Goal: Task Accomplishment & Management: Use online tool/utility

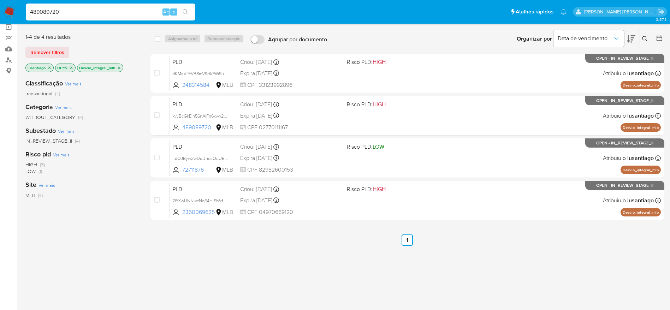
scroll to position [53, 0]
type input "489089720"
click at [187, 10] on icon "search-icon" at bounding box center [186, 12] width 6 height 6
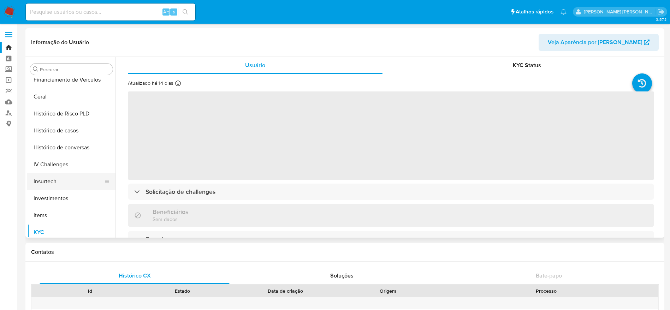
scroll to position [226, 0]
click at [52, 118] on button "Histórico de Risco PLD" at bounding box center [68, 114] width 83 height 17
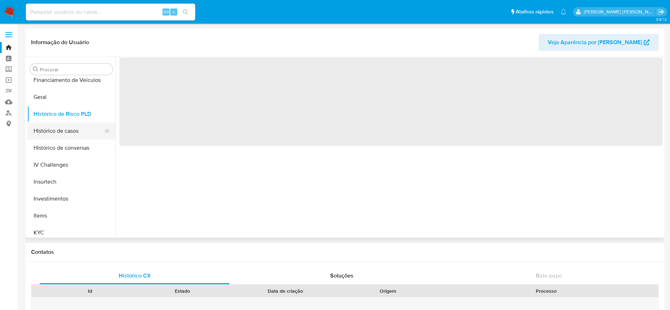
click at [48, 133] on button "Histórico de casos" at bounding box center [68, 131] width 83 height 17
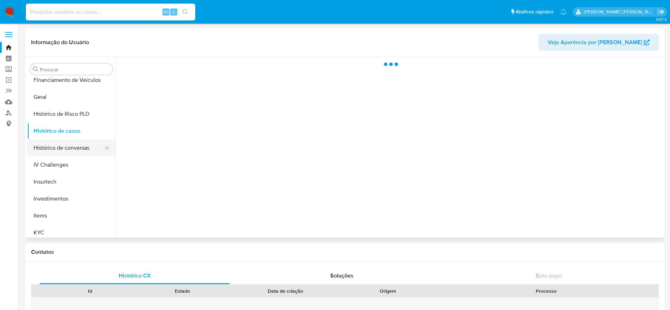
select select "10"
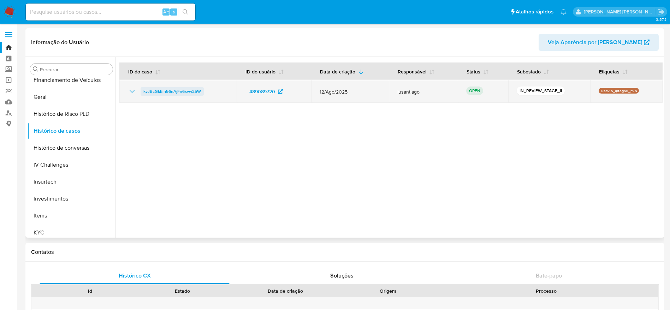
click at [184, 92] on span "kvJBcGkEin56nAjFn6xvw25W" at bounding box center [172, 91] width 58 height 8
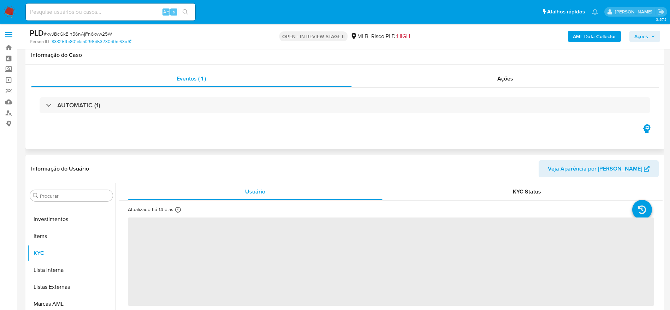
scroll to position [106, 0]
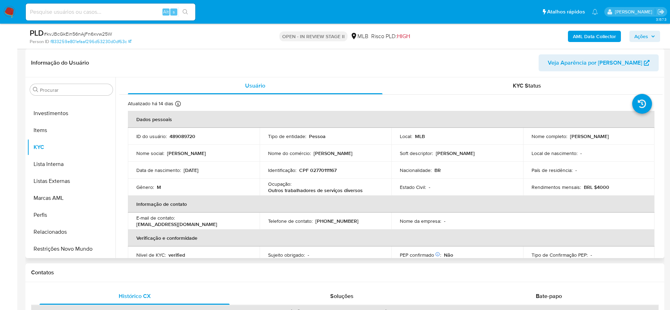
select select "10"
click at [322, 169] on p "CPF 02770111167" at bounding box center [317, 170] width 37 height 6
copy p "02770111167"
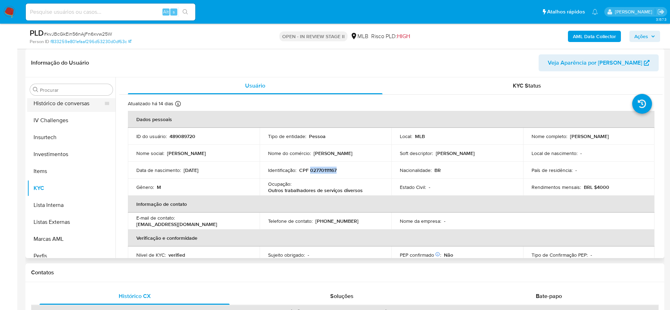
scroll to position [226, 0]
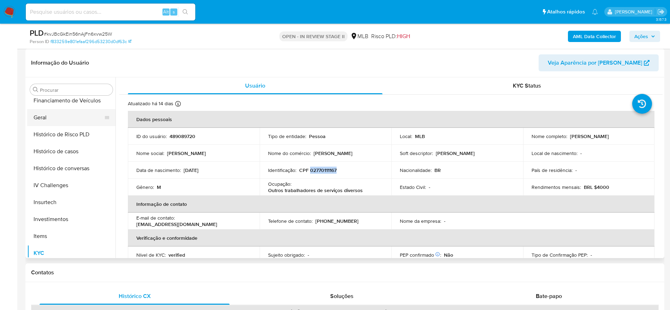
click at [60, 122] on button "Geral" at bounding box center [68, 117] width 83 height 17
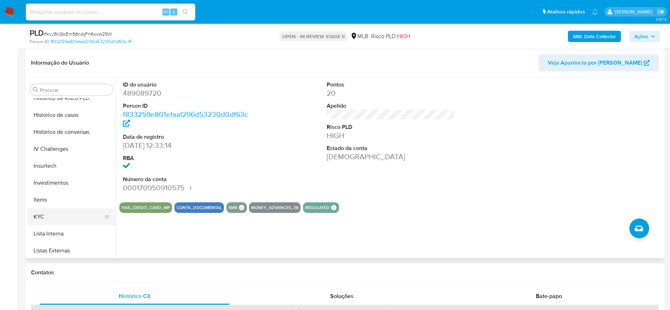
scroll to position [279, 0]
click at [79, 192] on button "KYC" at bounding box center [68, 200] width 83 height 17
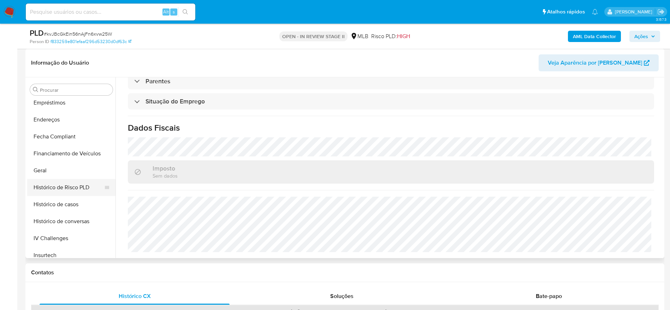
scroll to position [120, 0]
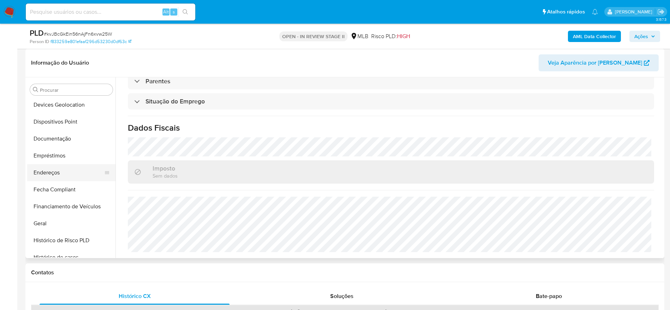
drag, startPoint x: 53, startPoint y: 167, endPoint x: 71, endPoint y: 174, distance: 19.3
click at [53, 167] on button "Endereços" at bounding box center [68, 172] width 83 height 17
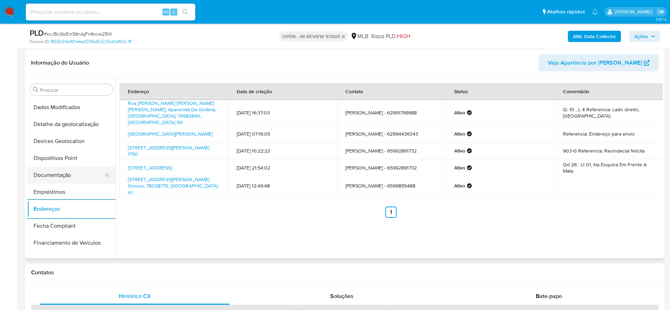
scroll to position [67, 0]
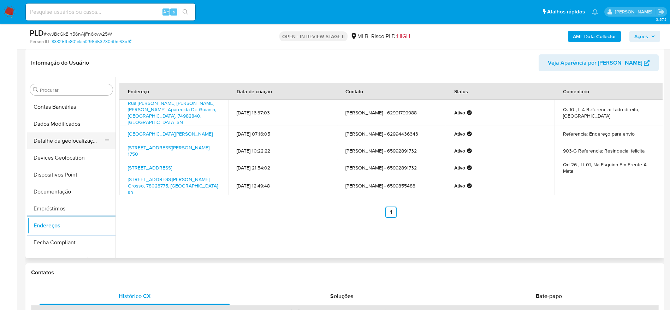
click at [84, 140] on button "Detalhe da geolocalização" at bounding box center [68, 140] width 83 height 17
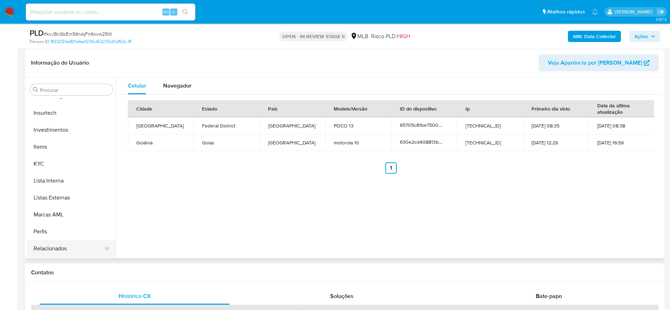
scroll to position [332, 0]
click at [71, 248] on button "Restrições Novo Mundo" at bounding box center [68, 248] width 83 height 17
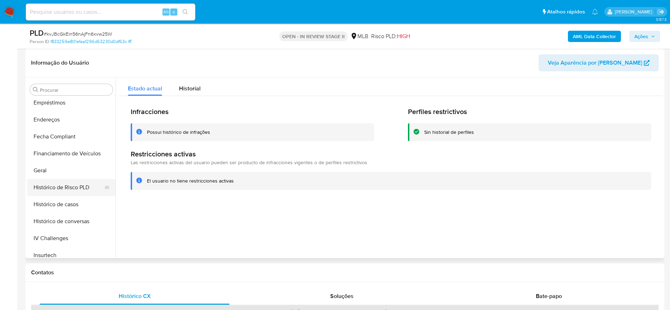
scroll to position [120, 0]
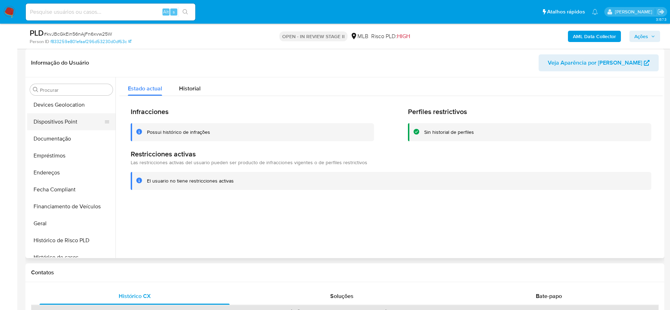
click at [61, 124] on button "Dispositivos Point" at bounding box center [68, 121] width 83 height 17
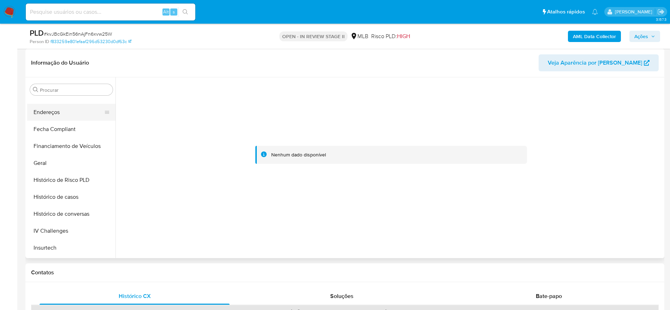
scroll to position [332, 0]
click at [50, 143] on button "KYC" at bounding box center [68, 147] width 83 height 17
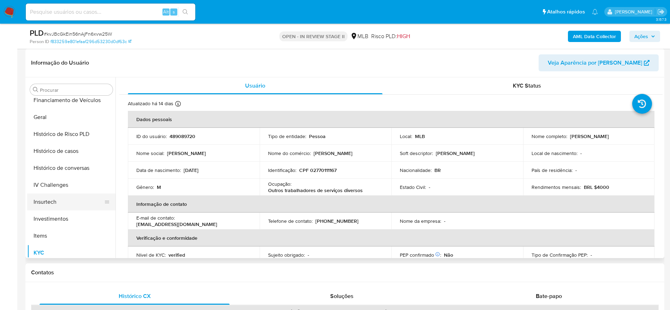
scroll to position [226, 0]
click at [55, 116] on button "Geral" at bounding box center [68, 117] width 83 height 17
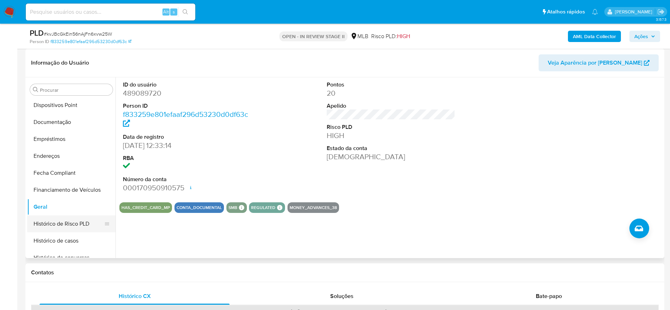
scroll to position [120, 0]
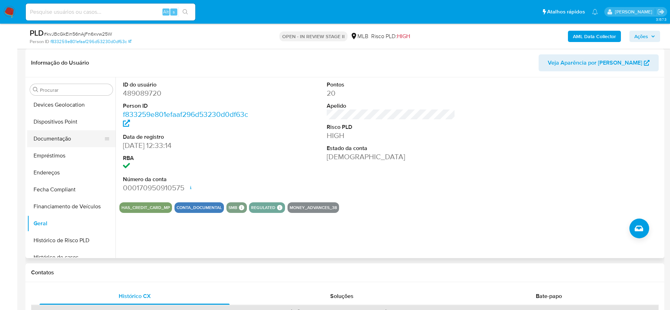
click at [51, 139] on button "Documentação" at bounding box center [68, 138] width 83 height 17
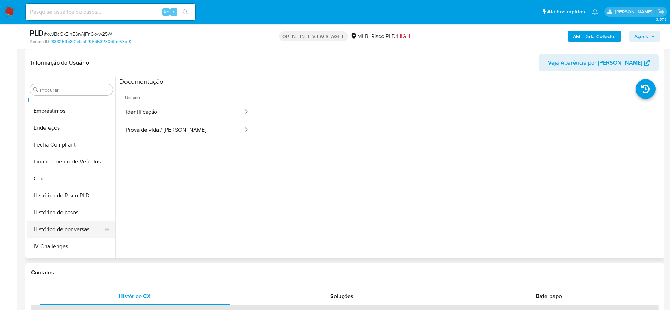
scroll to position [279, 0]
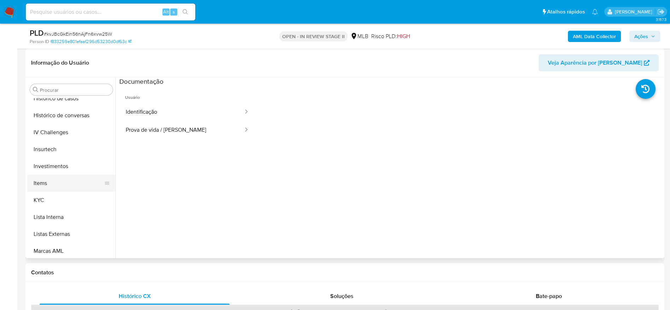
click at [49, 185] on button "Items" at bounding box center [68, 183] width 83 height 17
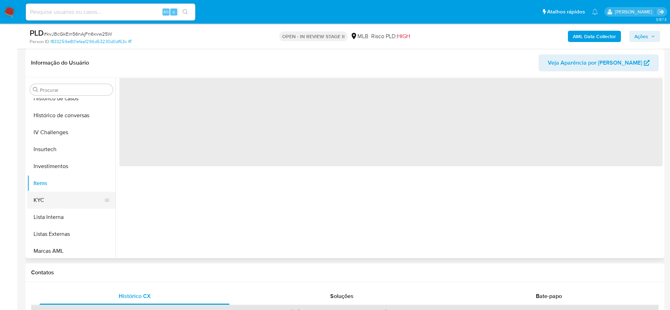
click at [44, 204] on button "KYC" at bounding box center [68, 200] width 83 height 17
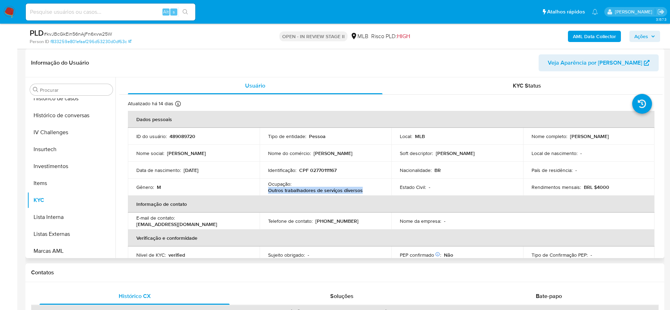
drag, startPoint x: 366, startPoint y: 193, endPoint x: 266, endPoint y: 193, distance: 100.3
click at [266, 193] on td "Ocupação : Outros trabalhadores de serviços diversos" at bounding box center [326, 187] width 132 height 17
copy p "Outros trabalhadores de serviços diversos"
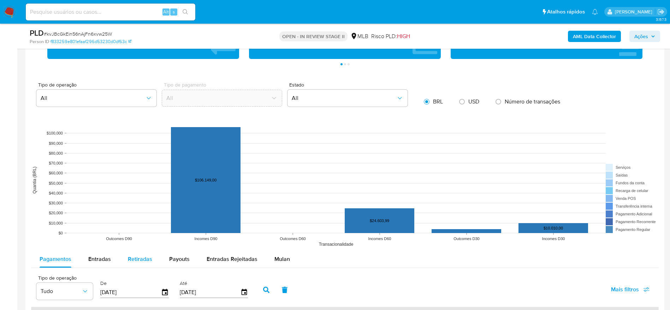
scroll to position [689, 0]
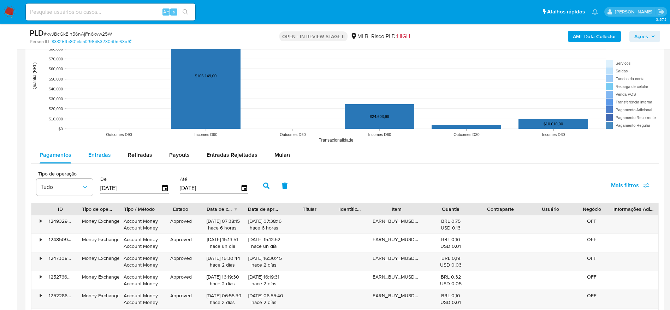
click at [101, 160] on div "Entradas" at bounding box center [99, 155] width 23 height 17
select select "10"
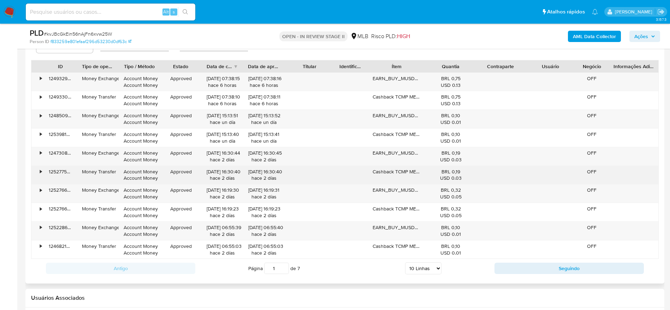
scroll to position [847, 0]
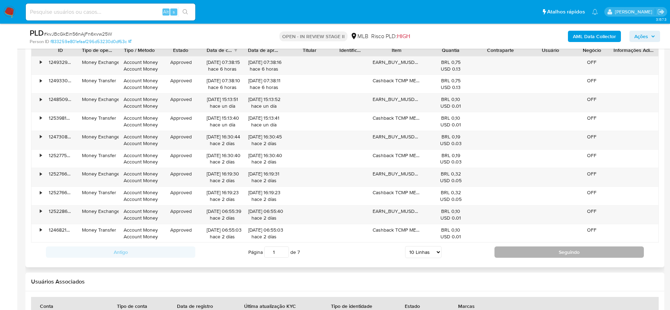
click at [510, 252] on button "Seguindo" at bounding box center [568, 251] width 149 height 11
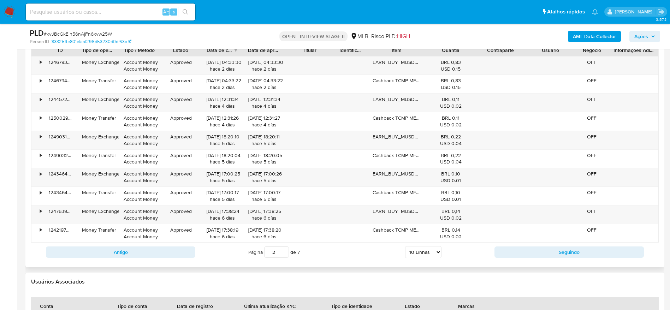
click at [508, 246] on div "Antigo Página 2 de 7 5 Linhas 10 Linhas 20 Linhas 25 Linhas 50 Linhas 100 Linha…" at bounding box center [344, 252] width 627 height 19
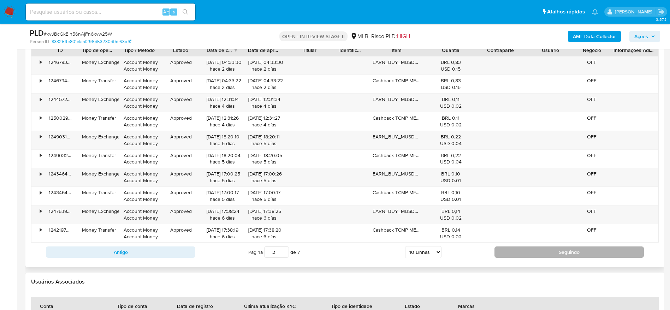
click at [512, 251] on button "Seguindo" at bounding box center [568, 251] width 149 height 11
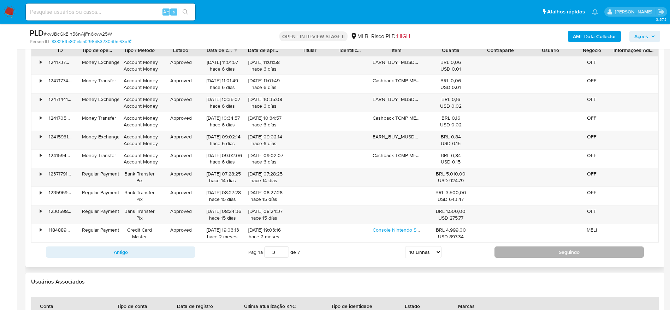
click at [529, 249] on button "Seguindo" at bounding box center [568, 251] width 149 height 11
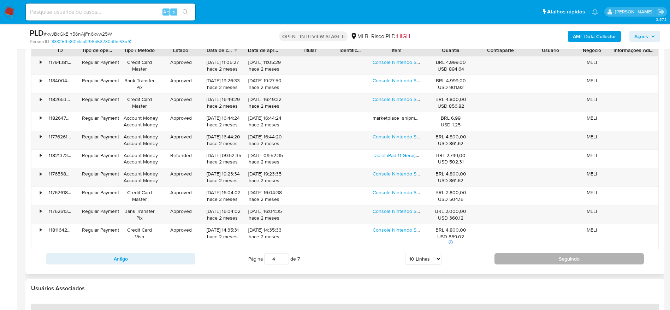
click at [532, 256] on button "Seguindo" at bounding box center [568, 258] width 149 height 11
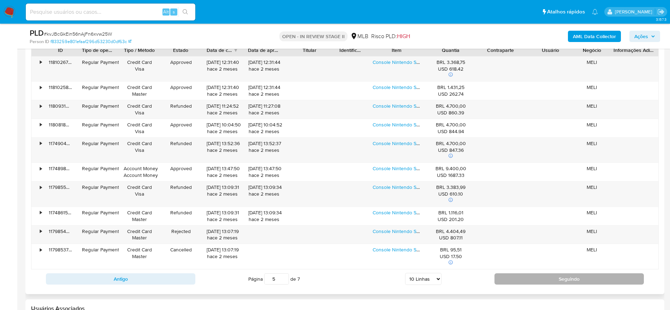
click at [505, 275] on button "Seguindo" at bounding box center [568, 278] width 149 height 11
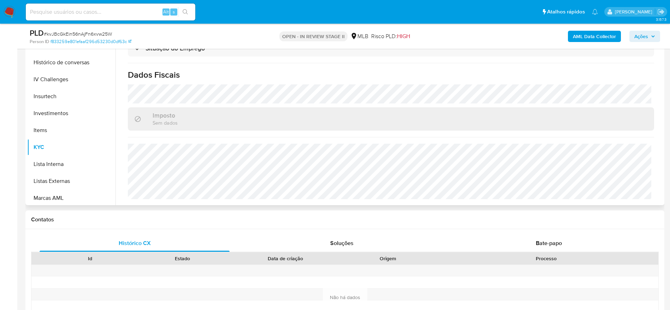
scroll to position [332, 0]
click at [59, 192] on button "Restrições Novo Mundo" at bounding box center [68, 195] width 83 height 17
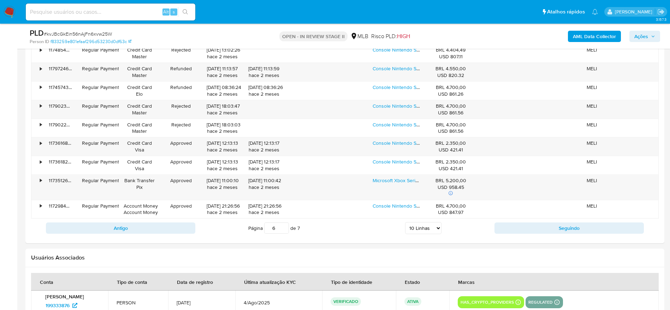
scroll to position [847, 0]
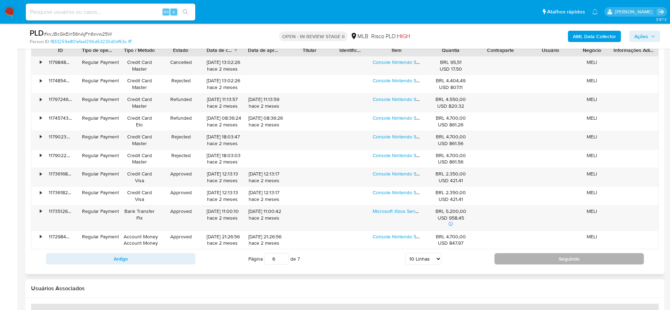
click at [507, 263] on button "Seguindo" at bounding box center [568, 258] width 149 height 11
type input "7"
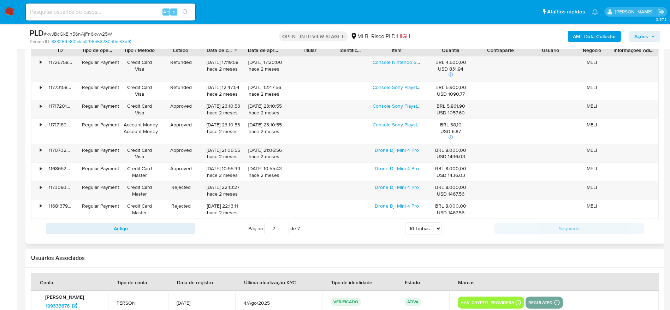
drag, startPoint x: 646, startPoint y: 34, endPoint x: 569, endPoint y: 50, distance: 78.3
click at [644, 34] on span "Ações" at bounding box center [641, 36] width 14 height 11
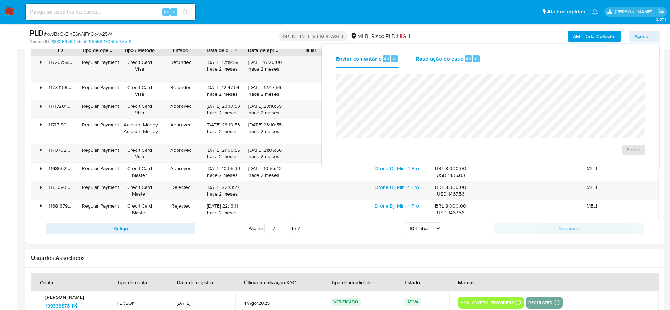
click at [447, 63] on div "Resolução do caso Alt r" at bounding box center [448, 59] width 65 height 18
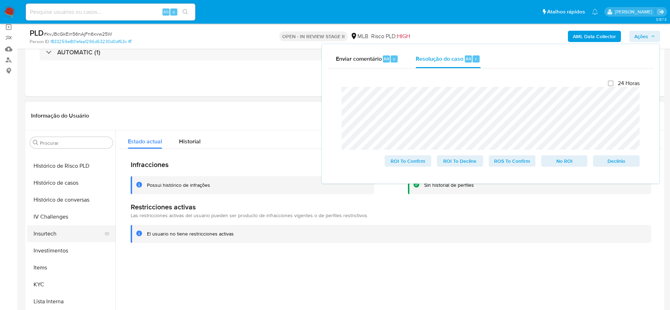
scroll to position [265, 0]
click at [60, 161] on button "Histórico de casos" at bounding box center [68, 165] width 83 height 17
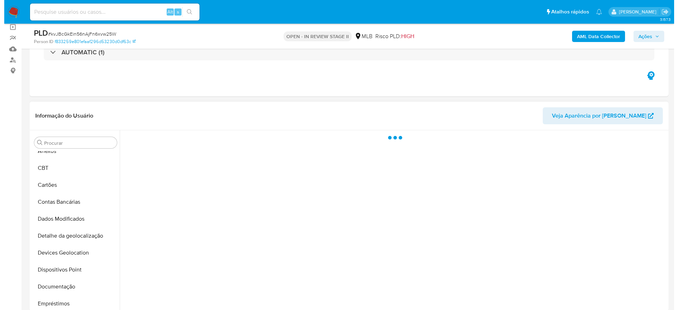
scroll to position [0, 0]
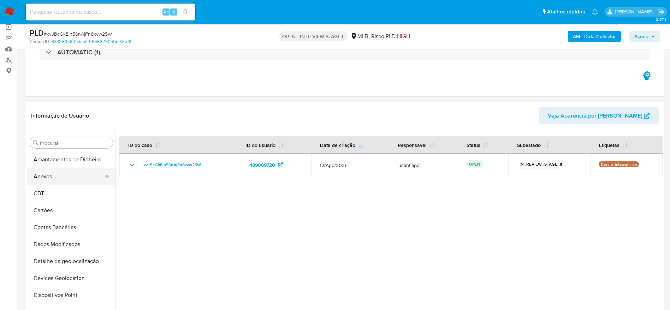
click at [62, 176] on button "Anexos" at bounding box center [68, 176] width 83 height 17
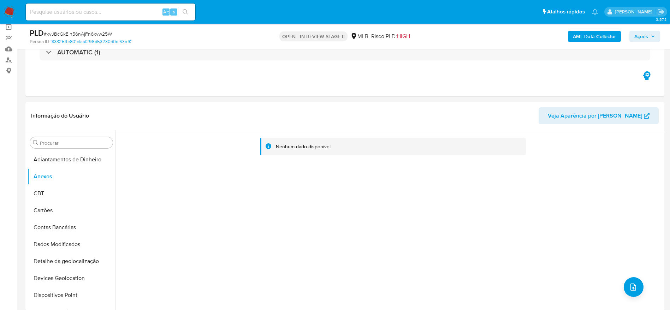
click at [574, 32] on b "AML Data Collector" at bounding box center [594, 36] width 43 height 11
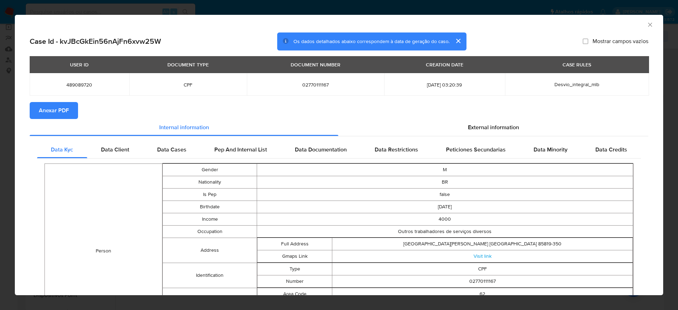
click at [48, 107] on span "Anexar PDF" at bounding box center [54, 111] width 30 height 16
click at [647, 24] on icon "Fechar a janela" at bounding box center [650, 24] width 7 height 7
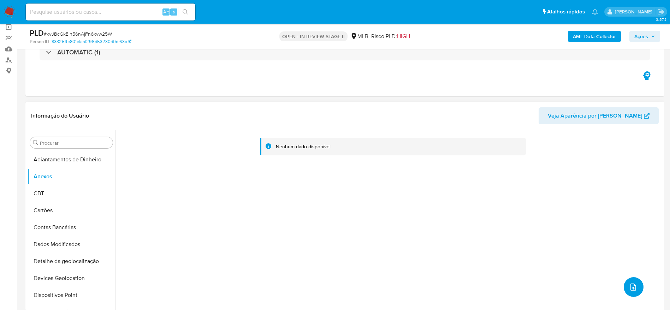
click at [630, 283] on icon "upload-file" at bounding box center [633, 287] width 8 height 8
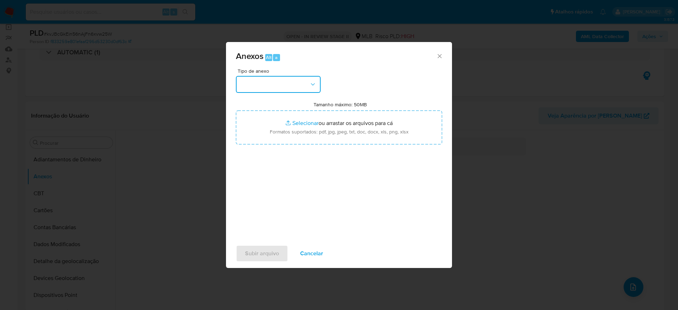
click at [303, 82] on button "button" at bounding box center [278, 84] width 85 height 17
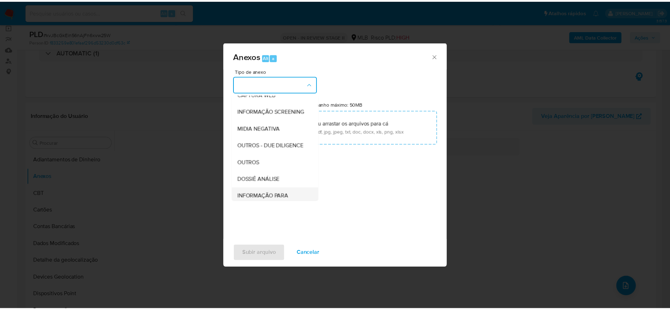
scroll to position [109, 0]
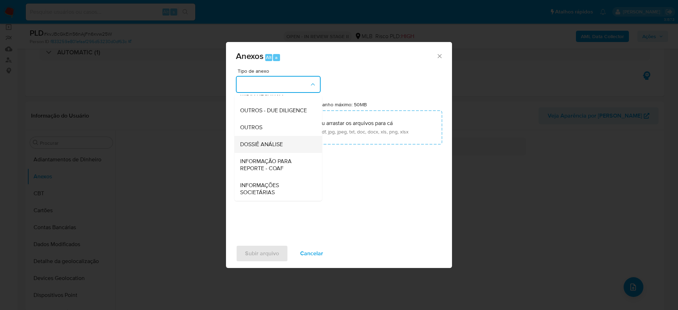
click at [259, 138] on div "DOSSIÊ ANÁLISE" at bounding box center [276, 144] width 72 height 17
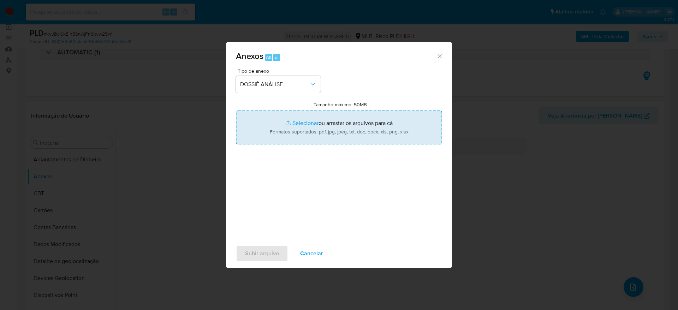
type input "C:\fakepath\Mulan 489089720_2025_09_09_12_41_02.xlsx"
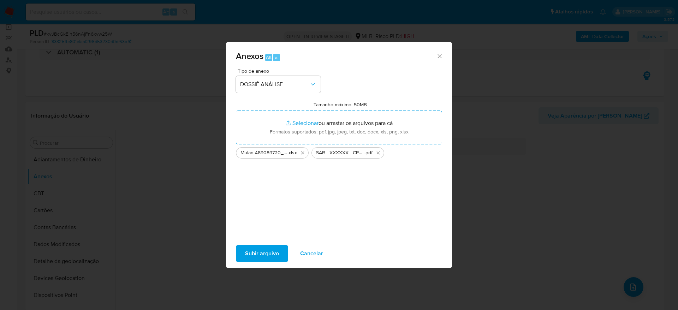
click at [253, 246] on span "Subir arquivo" at bounding box center [262, 254] width 34 height 16
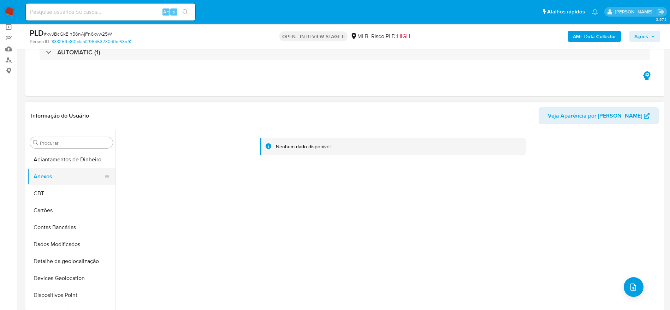
drag, startPoint x: 42, startPoint y: 193, endPoint x: 55, endPoint y: 172, distance: 24.5
click at [42, 193] on button "CBT" at bounding box center [71, 193] width 88 height 17
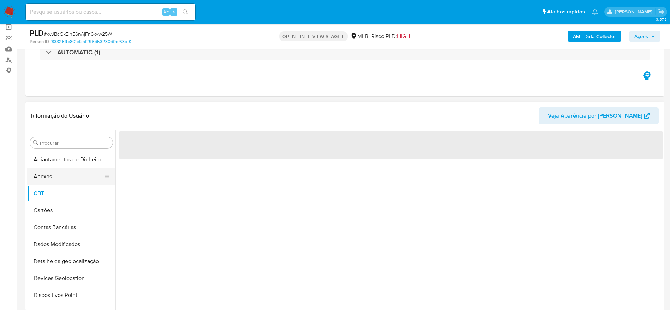
click at [55, 172] on button "Anexos" at bounding box center [68, 176] width 83 height 17
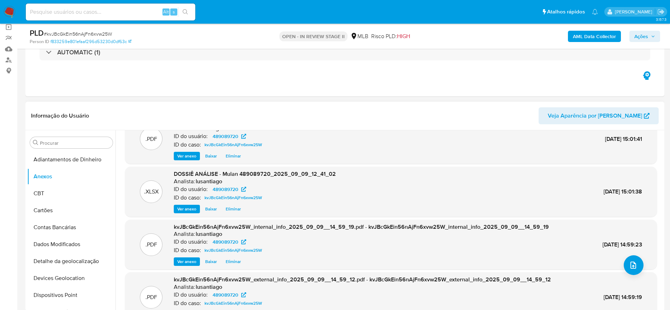
scroll to position [40, 0]
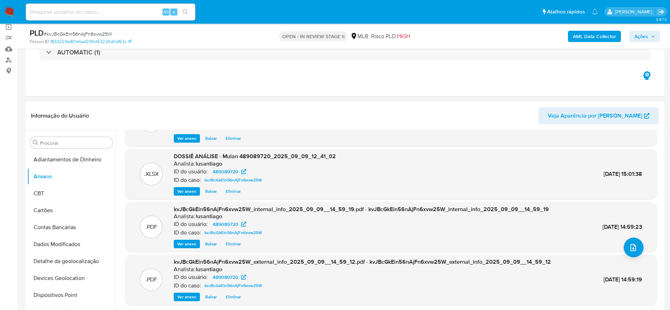
click at [649, 36] on span "Ações" at bounding box center [644, 36] width 21 height 10
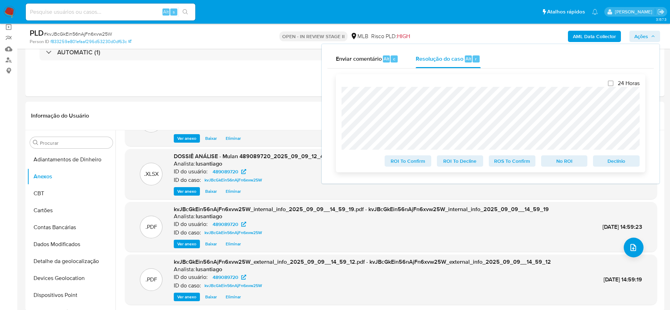
click at [516, 165] on span "ROS To Confirm" at bounding box center [512, 161] width 37 height 10
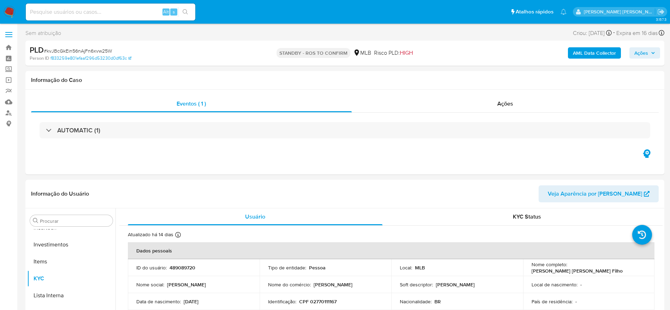
scroll to position [332, 0]
select select "10"
click at [10, 49] on link "Bandeja" at bounding box center [42, 47] width 84 height 11
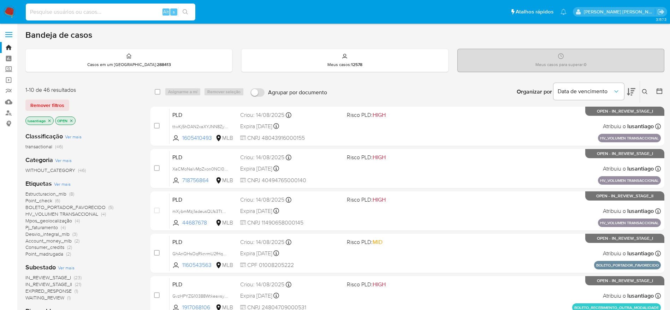
click at [109, 13] on input at bounding box center [110, 11] width 169 height 9
paste input "2360069625"
type input "2360069625"
click at [186, 10] on icon "search-icon" at bounding box center [185, 11] width 5 height 5
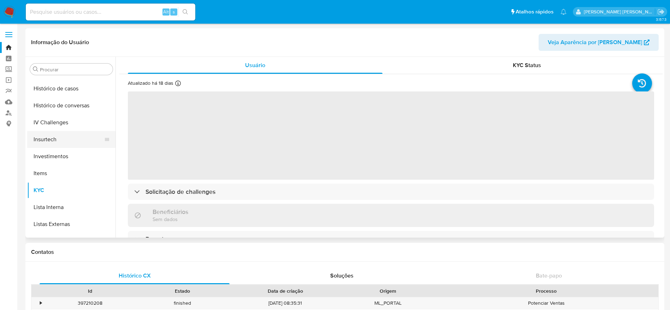
scroll to position [226, 0]
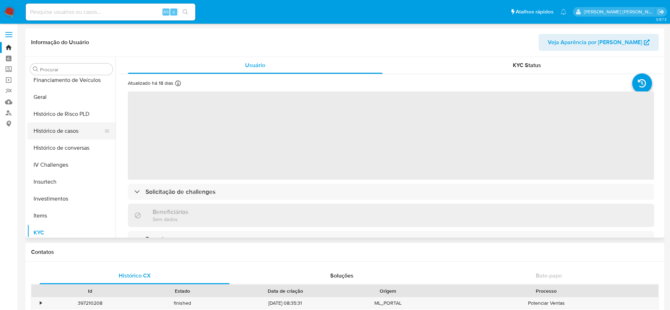
click at [59, 134] on button "Histórico de casos" at bounding box center [68, 131] width 83 height 17
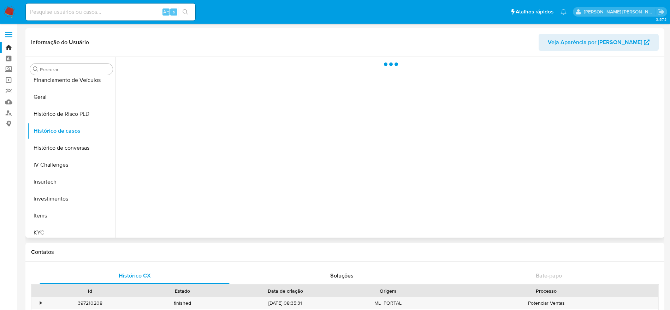
select select "10"
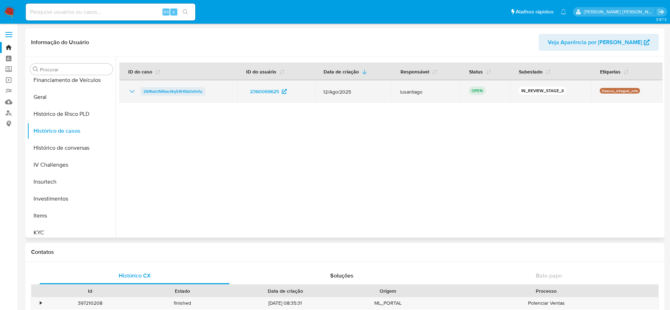
click at [174, 91] on span "26fKwUNNwcNq54HISbfxfmfu" at bounding box center [172, 91] width 59 height 8
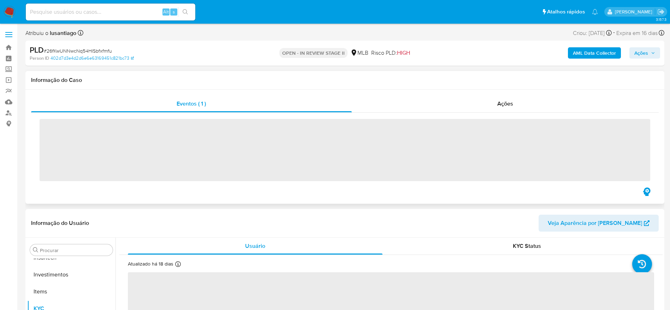
scroll to position [332, 0]
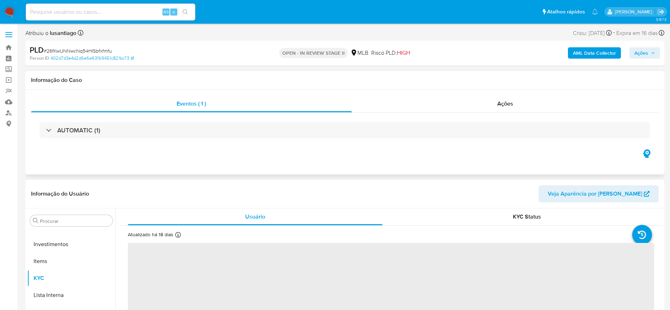
select select "10"
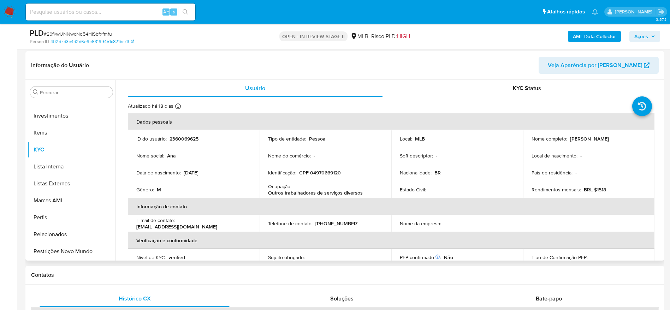
scroll to position [106, 0]
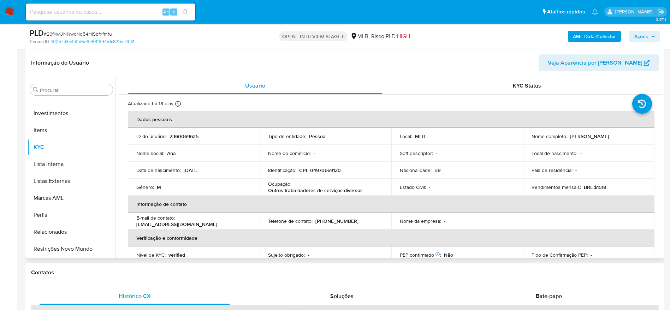
click at [324, 168] on p "CPF 04970669120" at bounding box center [320, 170] width 42 height 6
copy p "04970669120"
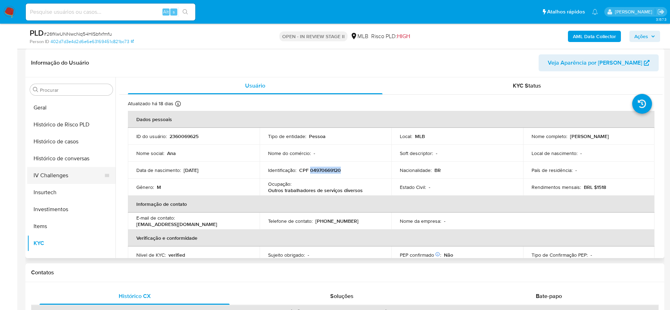
scroll to position [226, 0]
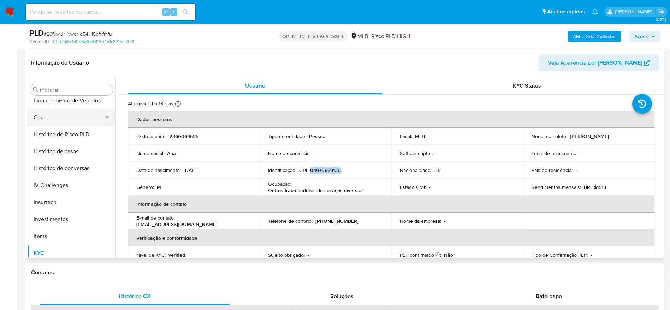
click at [55, 120] on button "Geral" at bounding box center [68, 117] width 83 height 17
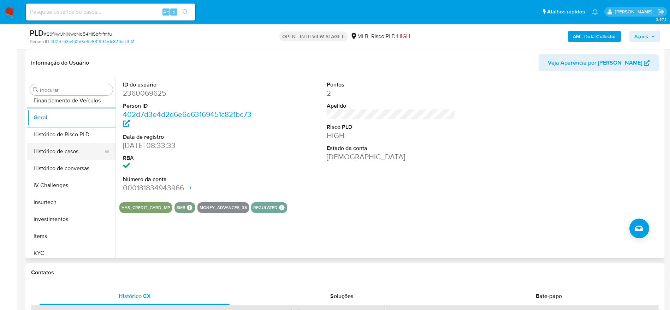
click at [62, 153] on button "Histórico de casos" at bounding box center [68, 151] width 83 height 17
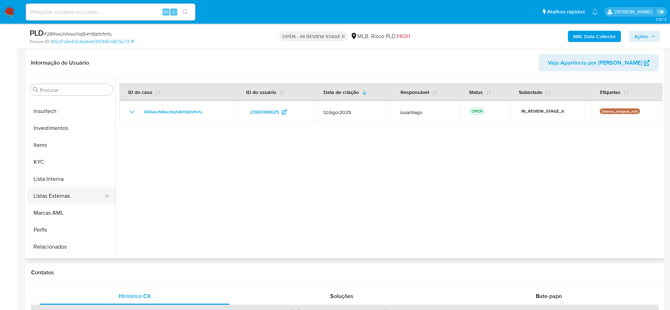
scroll to position [332, 0]
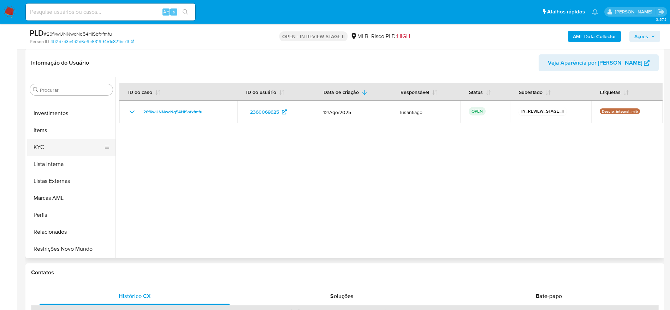
click at [58, 144] on button "KYC" at bounding box center [68, 147] width 83 height 17
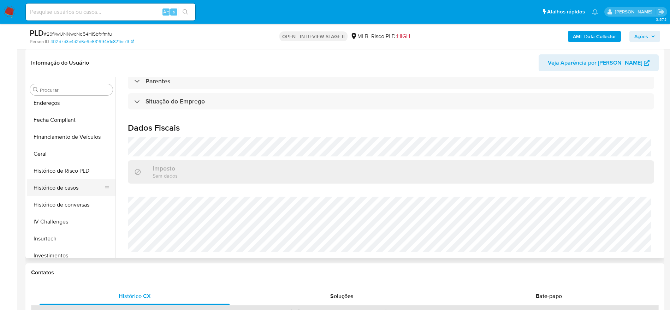
scroll to position [173, 0]
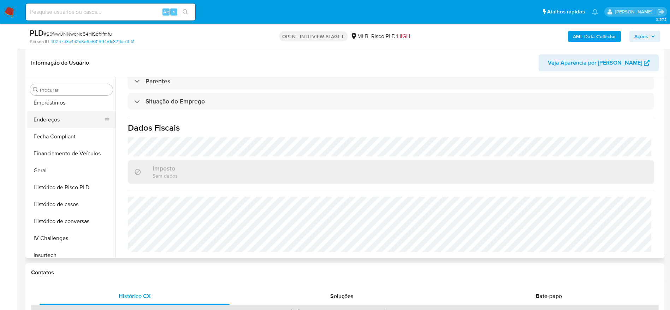
click at [55, 120] on button "Endereços" at bounding box center [68, 119] width 83 height 17
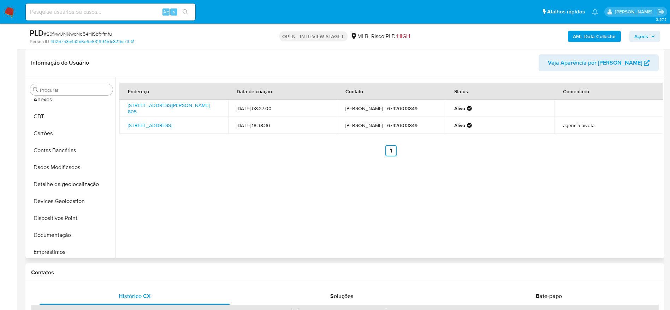
scroll to position [14, 0]
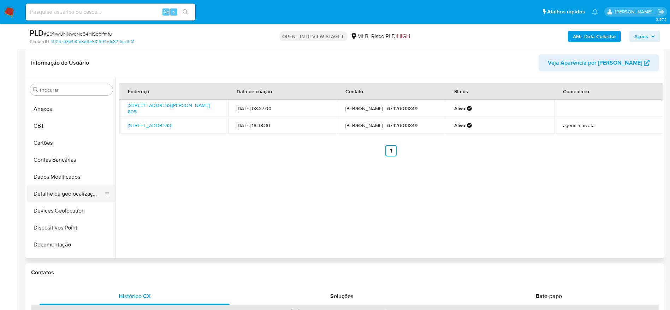
click at [70, 197] on button "Detalhe da geolocalização" at bounding box center [68, 193] width 83 height 17
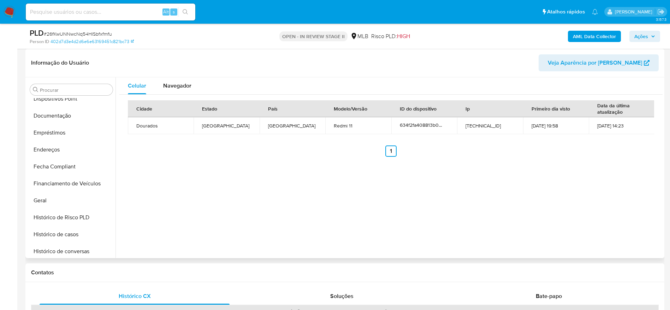
scroll to position [332, 0]
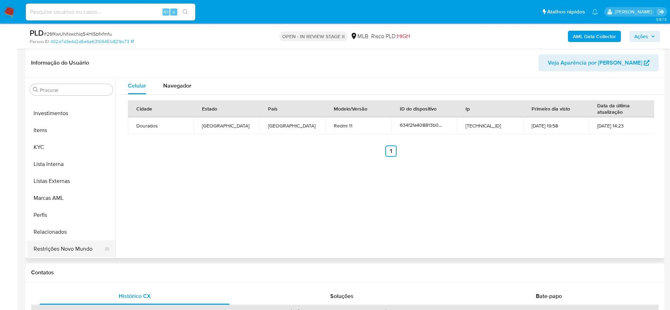
click at [49, 249] on button "Restrições Novo Mundo" at bounding box center [68, 248] width 83 height 17
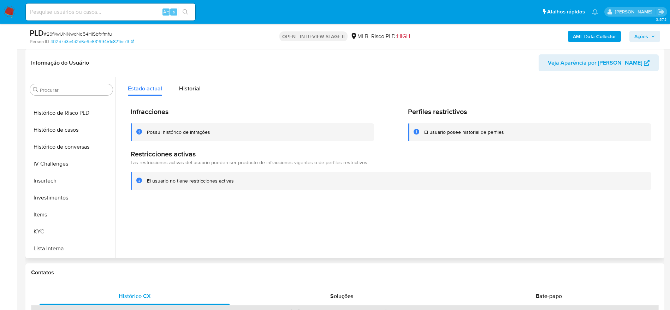
scroll to position [120, 0]
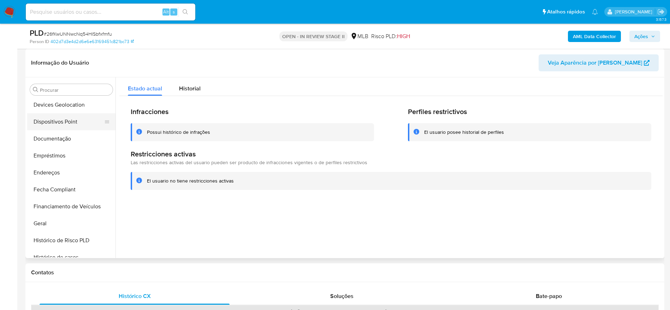
click at [61, 114] on button "Dispositivos Point" at bounding box center [68, 121] width 83 height 17
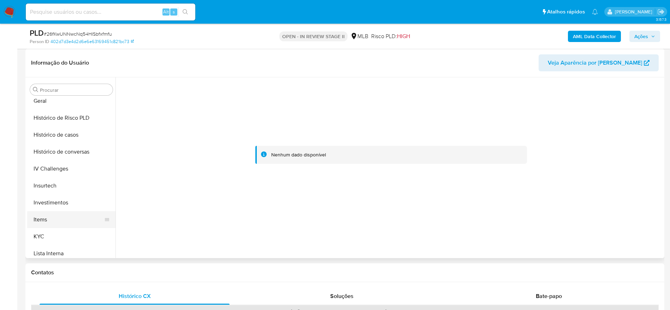
scroll to position [279, 0]
click at [44, 196] on button "KYC" at bounding box center [68, 200] width 83 height 17
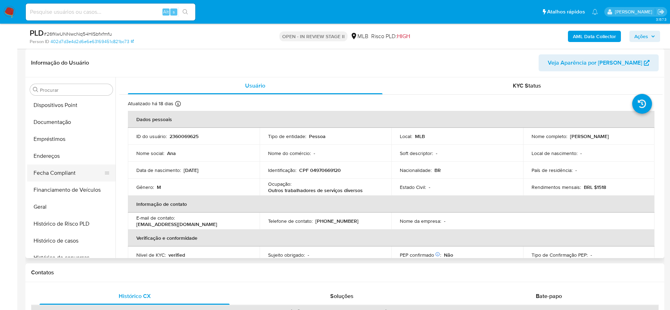
scroll to position [120, 0]
click at [55, 140] on button "Documentação" at bounding box center [68, 138] width 83 height 17
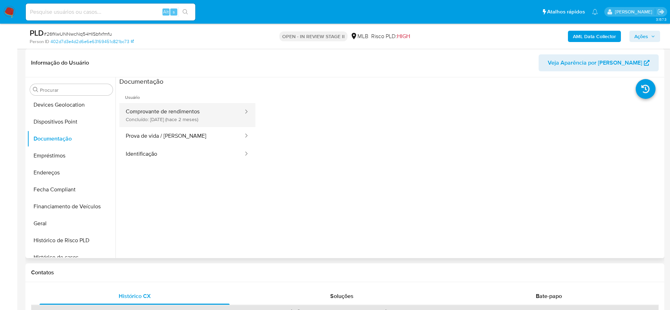
click at [172, 113] on button "Comprovante de rendimentos Concluído: 06/07/2025 (hace 2 meses)" at bounding box center [181, 115] width 125 height 24
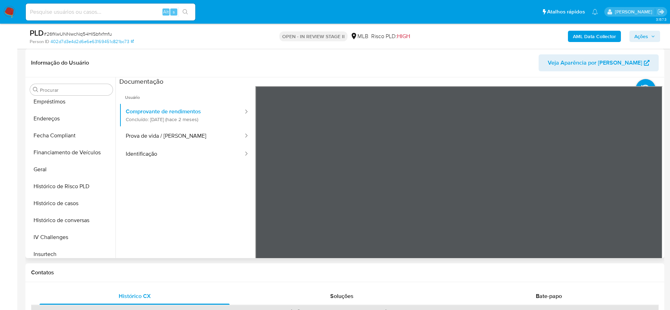
scroll to position [332, 0]
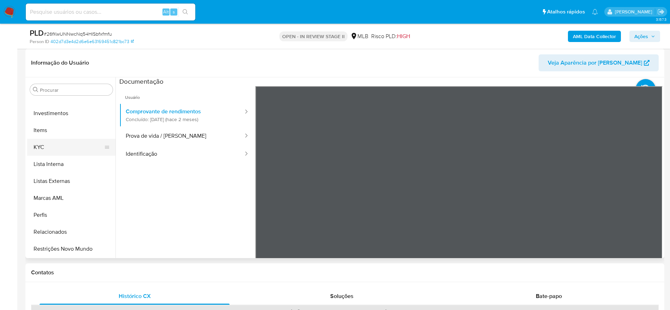
click at [49, 148] on button "KYC" at bounding box center [68, 147] width 83 height 17
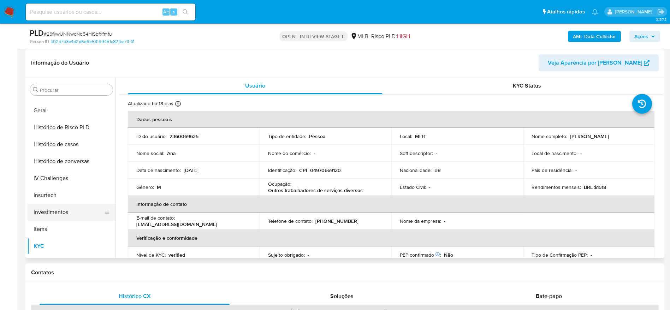
scroll to position [226, 0]
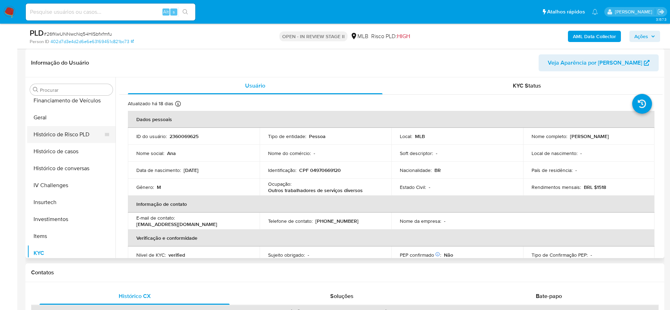
click at [59, 129] on button "Histórico de Risco PLD" at bounding box center [68, 134] width 83 height 17
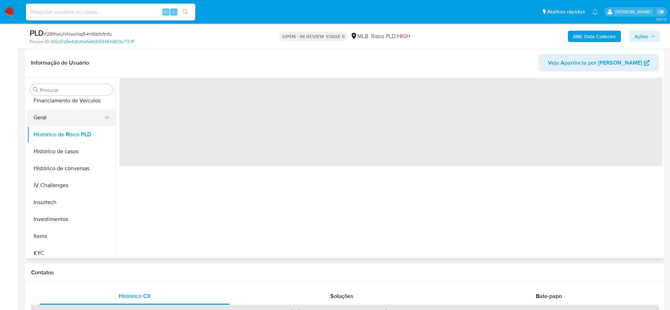
click at [54, 116] on button "Geral" at bounding box center [68, 117] width 83 height 17
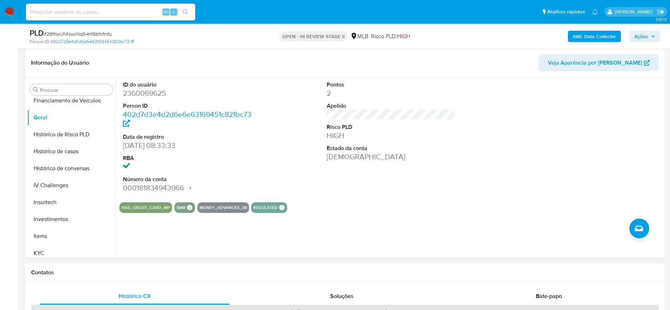
click at [598, 40] on b "AML Data Collector" at bounding box center [594, 36] width 43 height 11
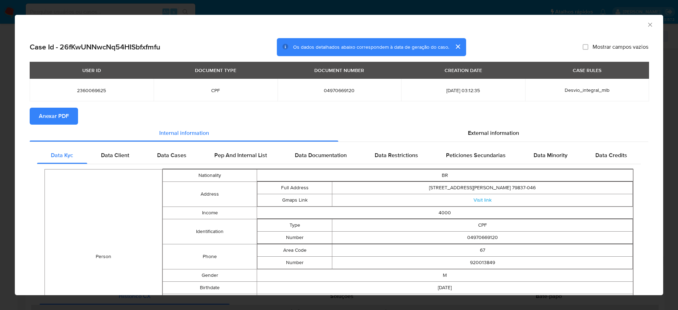
click at [55, 115] on span "Anexar PDF" at bounding box center [54, 116] width 30 height 16
click at [647, 24] on icon "Fechar a janela" at bounding box center [650, 24] width 7 height 7
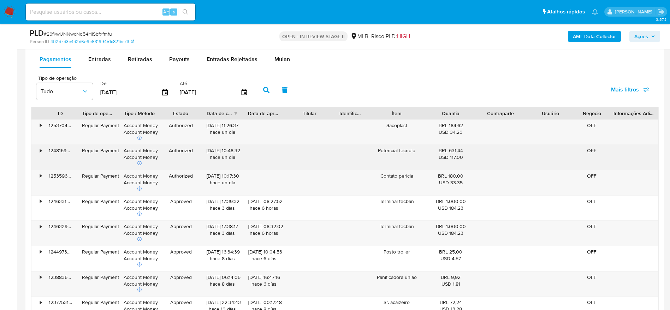
scroll to position [794, 0]
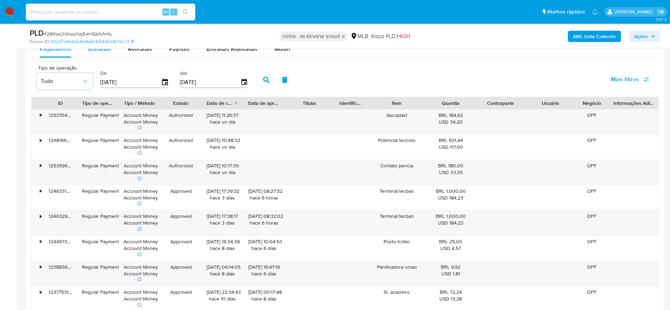
click at [91, 51] on span "Entradas" at bounding box center [99, 49] width 23 height 8
select select "10"
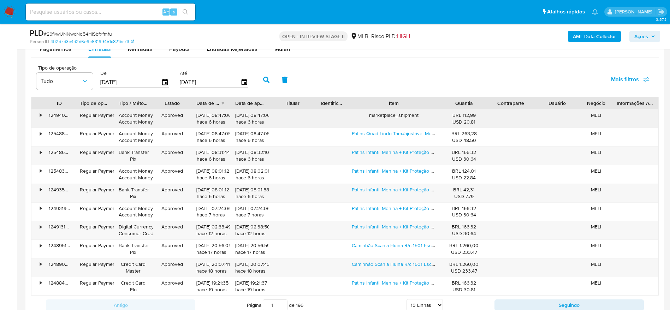
drag, startPoint x: 432, startPoint y: 101, endPoint x: 470, endPoint y: 110, distance: 39.2
click at [470, 110] on div "ID Tipo de operação Tipo / Método Estado Data de criação Data de aprovação Titu…" at bounding box center [344, 196] width 627 height 199
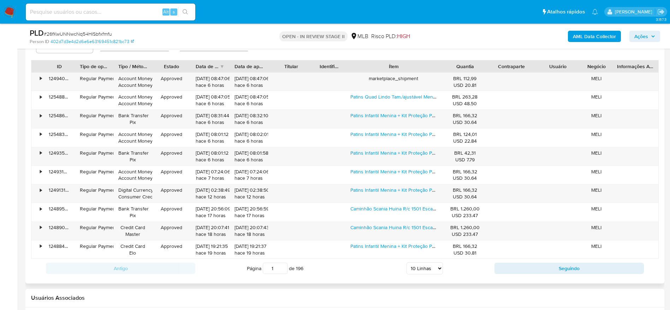
scroll to position [847, 0]
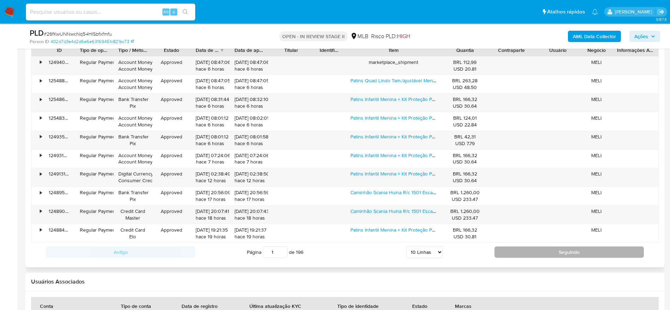
click at [523, 251] on button "Seguindo" at bounding box center [568, 251] width 149 height 11
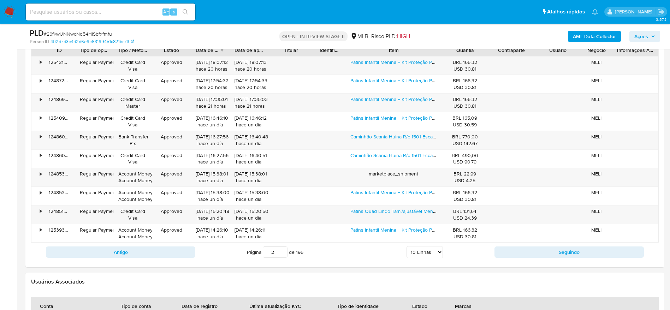
click at [523, 251] on button "Seguindo" at bounding box center [568, 251] width 149 height 11
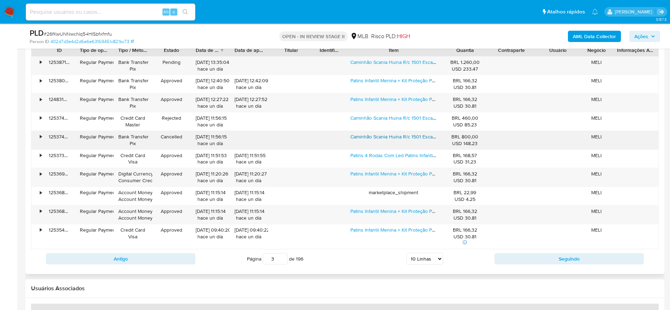
click at [388, 136] on link "Caminhão Scania Huina R/c 1501 Escala 1:18 Colecionável" at bounding box center [412, 136] width 124 height 7
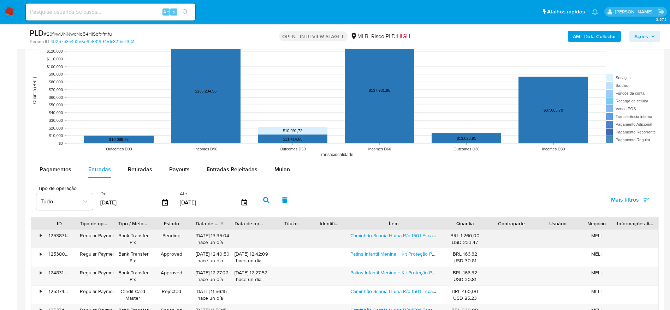
scroll to position [742, 0]
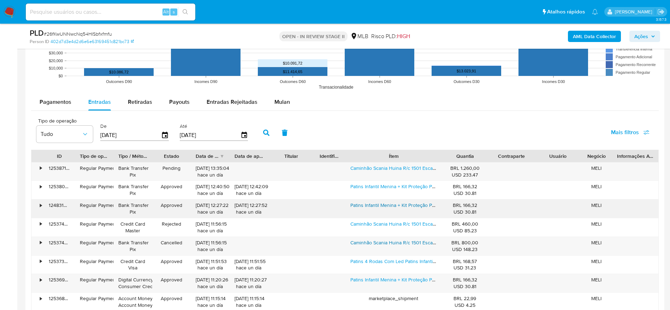
click at [403, 204] on link "Patins Infantil Menina + Kit Proteção Patins 4 Rodas Com Led" at bounding box center [416, 205] width 132 height 7
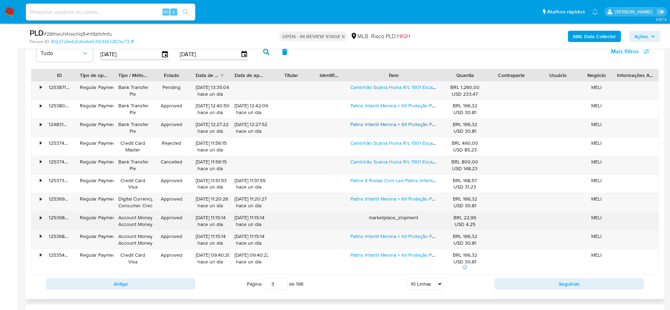
scroll to position [847, 0]
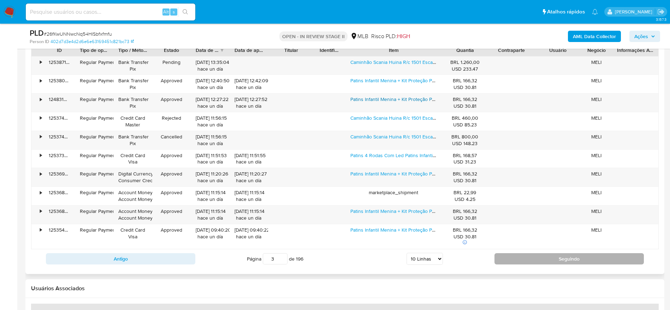
click at [530, 263] on button "Seguindo" at bounding box center [568, 258] width 149 height 11
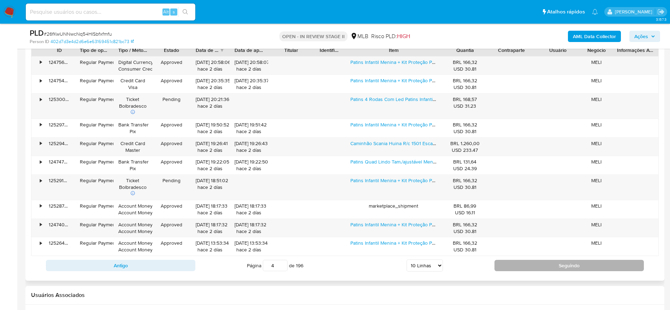
click at [529, 266] on button "Seguindo" at bounding box center [568, 265] width 149 height 11
type input "5"
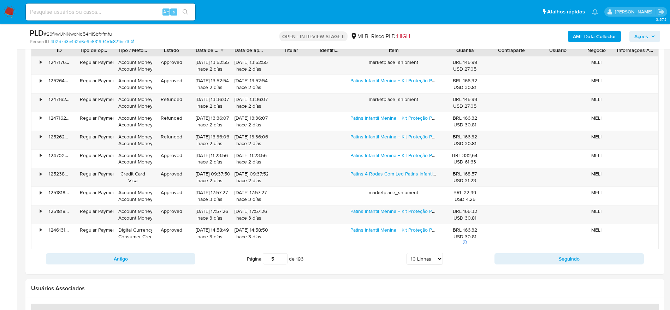
click at [639, 37] on span "Ações" at bounding box center [641, 36] width 14 height 11
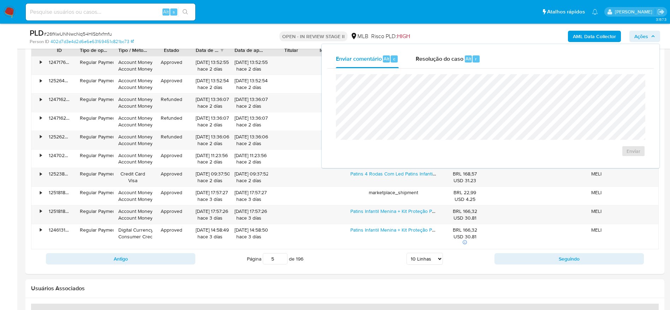
drag, startPoint x: 443, startPoint y: 57, endPoint x: 424, endPoint y: 72, distance: 24.1
click at [440, 60] on span "Resolução do caso" at bounding box center [440, 58] width 48 height 8
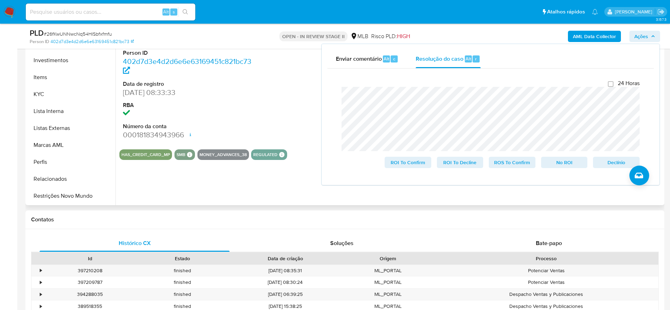
scroll to position [53, 0]
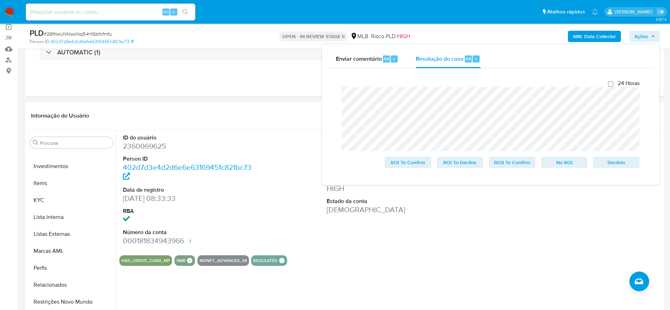
click at [128, 102] on div "Informação do Usuário Veja Aparência por Pessoa" at bounding box center [344, 116] width 639 height 29
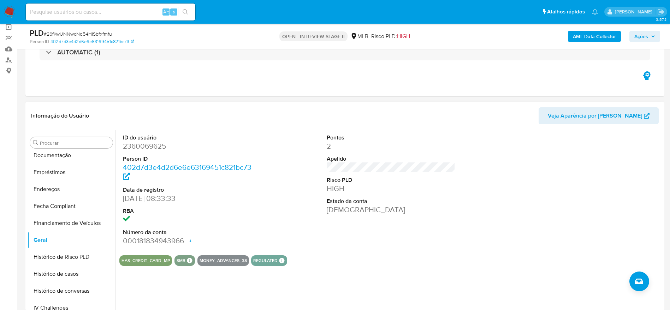
scroll to position [173, 0]
click at [62, 255] on button "Histórico de casos" at bounding box center [68, 257] width 83 height 17
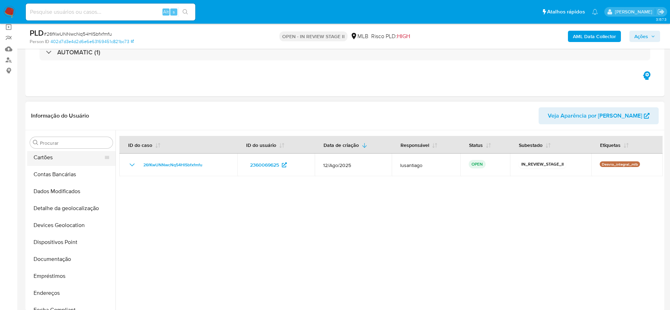
scroll to position [0, 0]
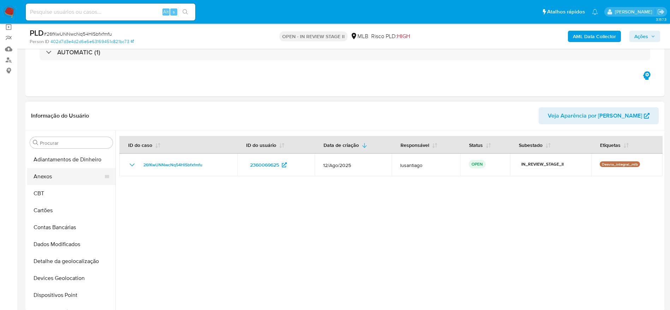
click at [56, 177] on button "Anexos" at bounding box center [68, 176] width 83 height 17
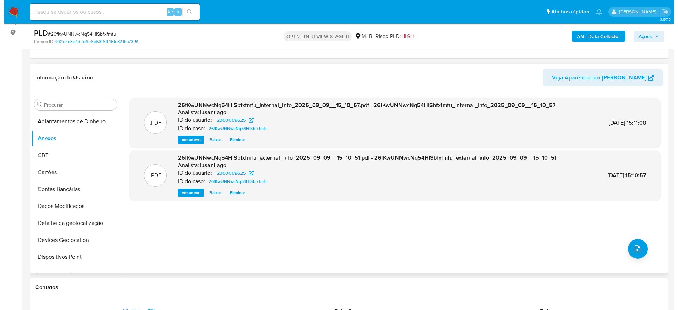
scroll to position [106, 0]
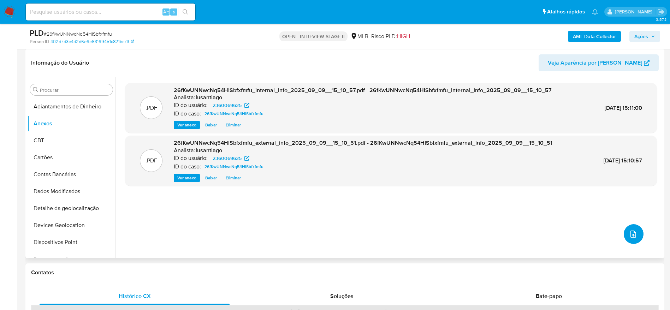
click at [633, 233] on icon "upload-file" at bounding box center [633, 234] width 6 height 7
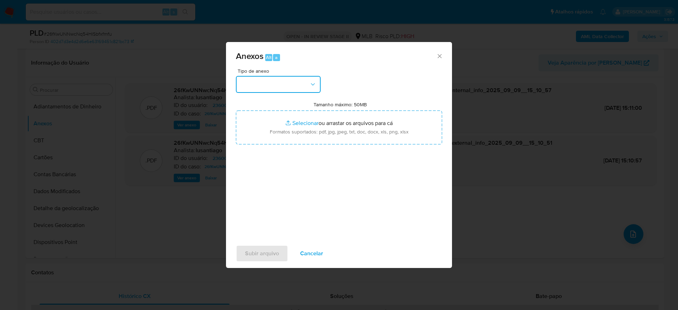
click at [270, 82] on button "button" at bounding box center [278, 84] width 85 height 17
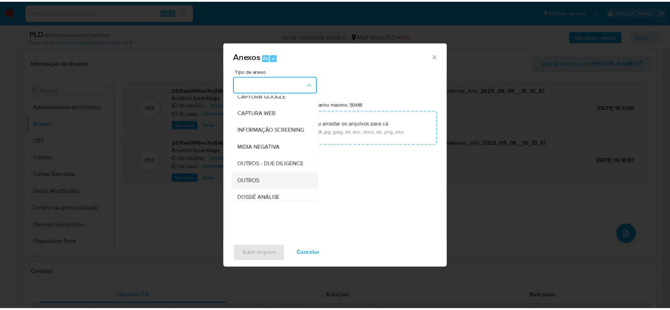
scroll to position [109, 0]
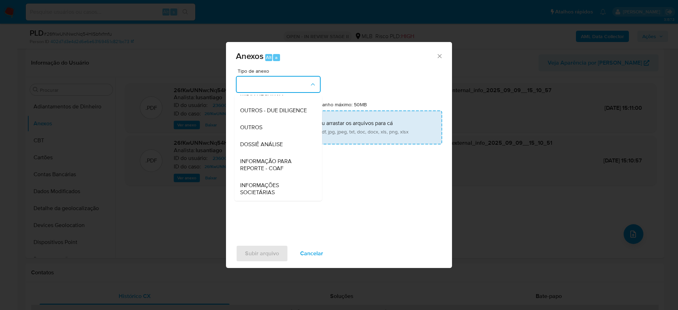
drag, startPoint x: 274, startPoint y: 140, endPoint x: 270, endPoint y: 137, distance: 5.2
click at [273, 141] on span "DOSSIÊ ANÁLISE" at bounding box center [261, 144] width 43 height 7
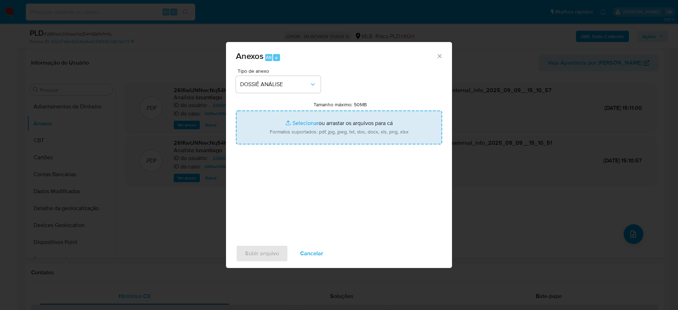
type input "C:\fakepath\Mulan 2360069625_2025_09_09_12_40_01.xlsx"
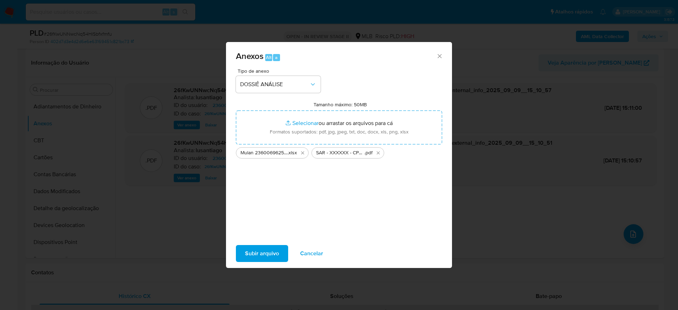
click at [261, 253] on span "Subir arquivo" at bounding box center [262, 254] width 34 height 16
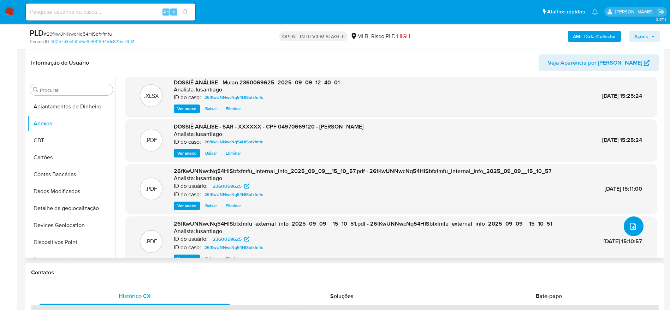
scroll to position [0, 0]
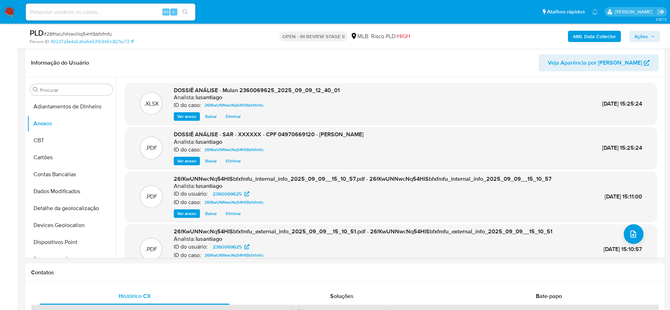
click at [643, 37] on span "Ações" at bounding box center [641, 36] width 14 height 11
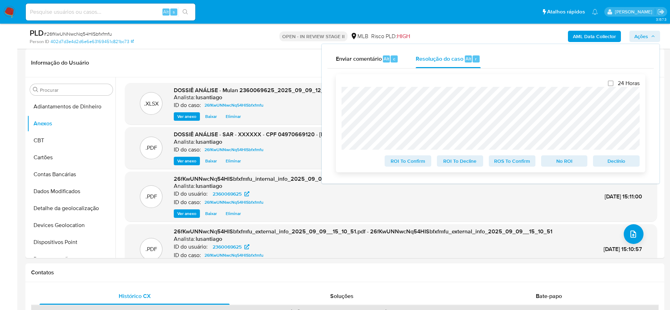
click at [519, 162] on span "ROS To Confirm" at bounding box center [512, 161] width 37 height 10
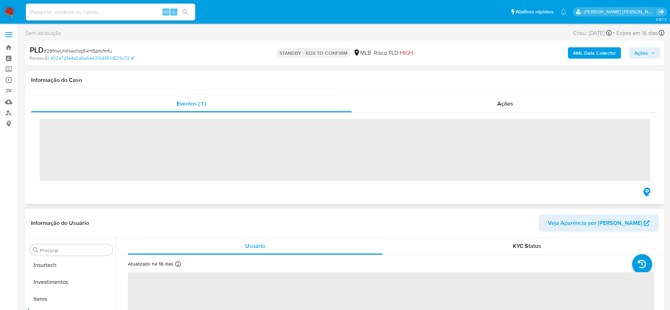
scroll to position [332, 0]
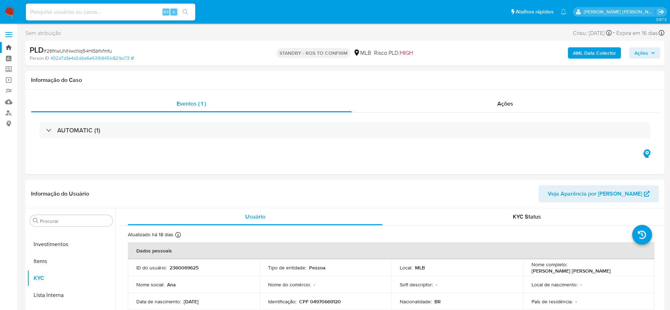
select select "10"
click at [6, 46] on link "Bandeja" at bounding box center [42, 47] width 84 height 11
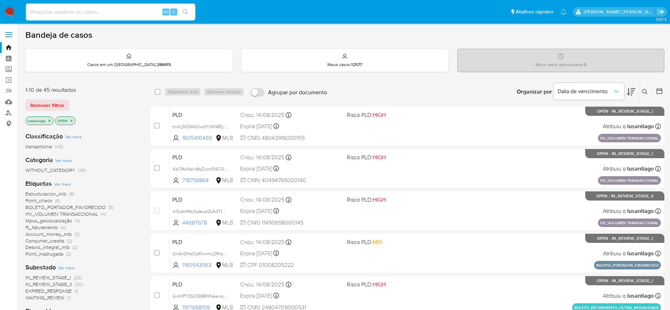
click at [107, 12] on input at bounding box center [110, 11] width 169 height 9
paste input "72711876"
type input "72711876"
click at [184, 10] on icon "search-icon" at bounding box center [186, 12] width 6 height 6
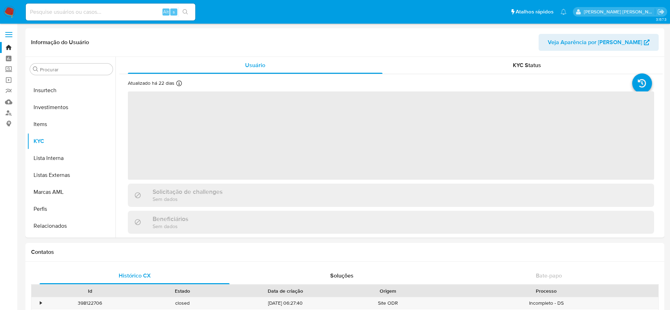
scroll to position [332, 0]
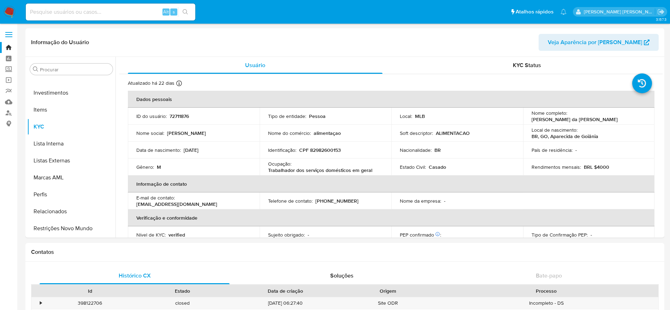
select select "10"
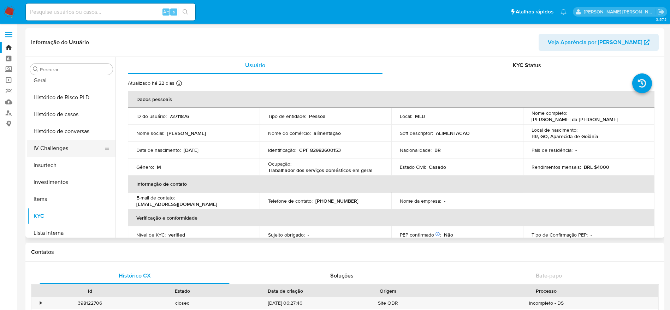
scroll to position [226, 0]
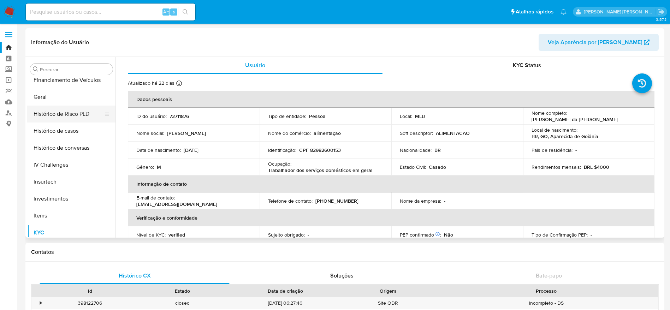
click at [68, 121] on button "Histórico de Risco PLD" at bounding box center [68, 114] width 83 height 17
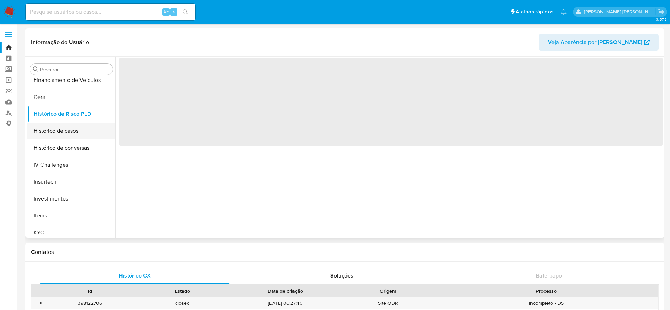
click at [65, 133] on button "Histórico de casos" at bounding box center [68, 131] width 83 height 17
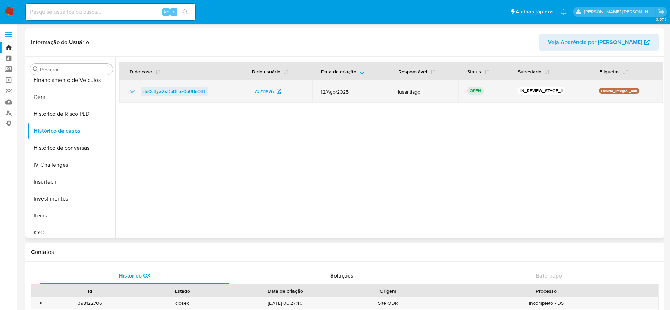
click at [172, 93] on span "itdQJByw2wDuDhozOuUBnOB1" at bounding box center [174, 91] width 62 height 8
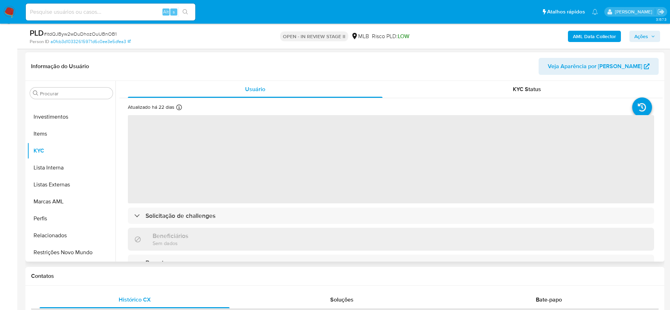
scroll to position [106, 0]
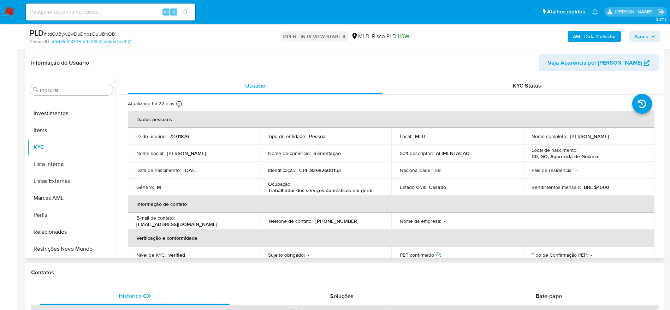
select select "10"
click at [325, 171] on p "CPF 82982600153" at bounding box center [320, 170] width 42 height 6
copy p "82982600153"
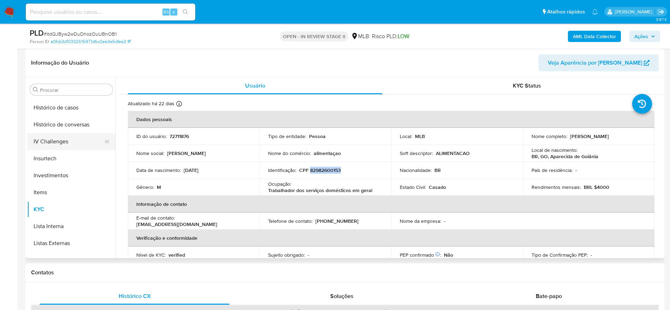
scroll to position [226, 0]
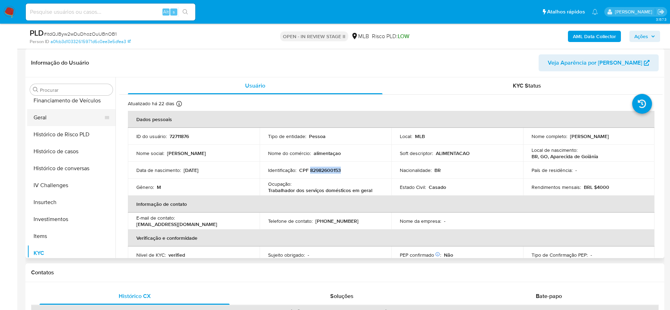
click at [59, 114] on button "Geral" at bounding box center [68, 117] width 83 height 17
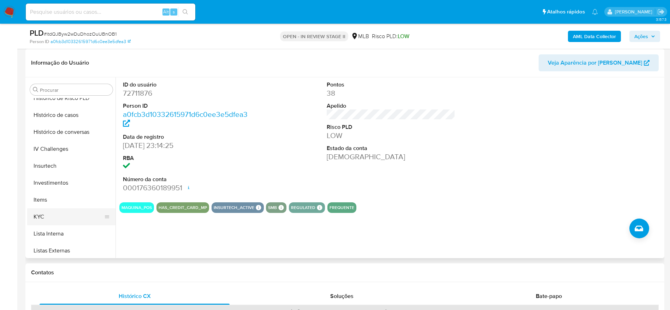
scroll to position [279, 0]
click at [60, 200] on button "KYC" at bounding box center [68, 200] width 83 height 17
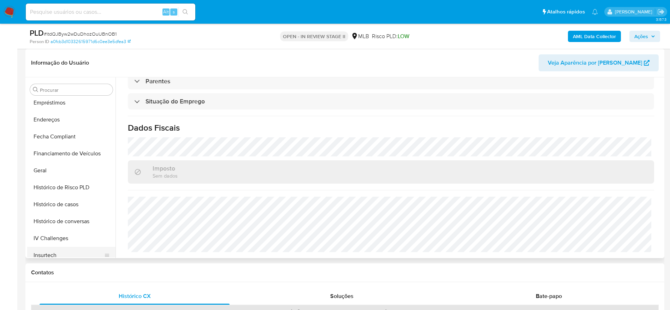
scroll to position [120, 0]
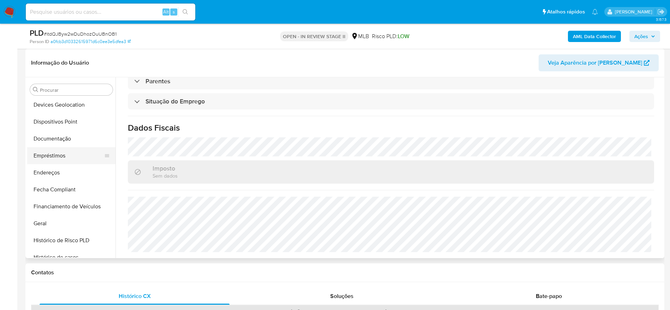
click at [48, 156] on button "Empréstimos" at bounding box center [68, 155] width 83 height 17
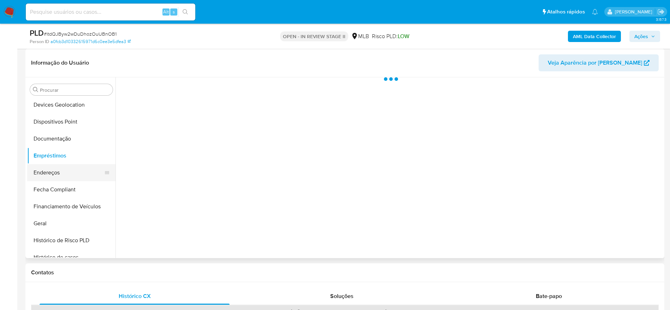
scroll to position [0, 0]
click at [45, 171] on button "Endereços" at bounding box center [68, 172] width 83 height 17
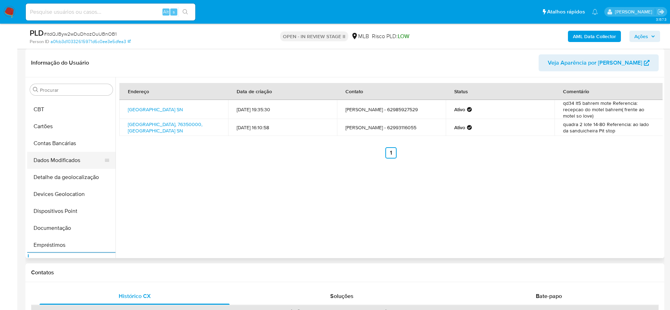
scroll to position [14, 0]
drag, startPoint x: 65, startPoint y: 188, endPoint x: 75, endPoint y: 190, distance: 9.8
click at [65, 188] on button "Detalhe da geolocalização" at bounding box center [68, 193] width 83 height 17
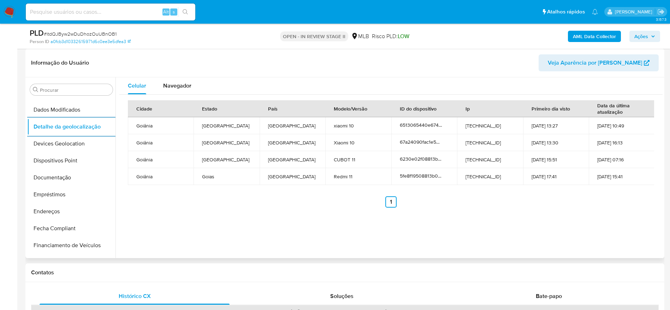
scroll to position [332, 0]
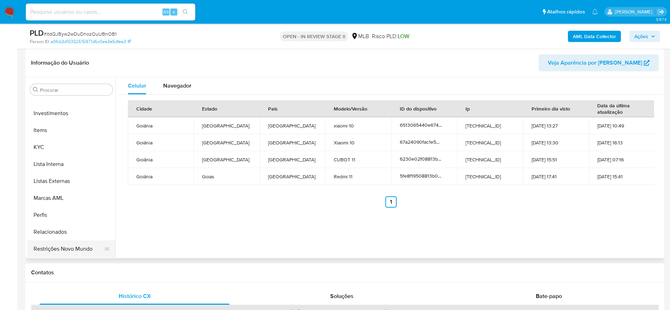
click at [73, 250] on button "Restrições Novo Mundo" at bounding box center [68, 248] width 83 height 17
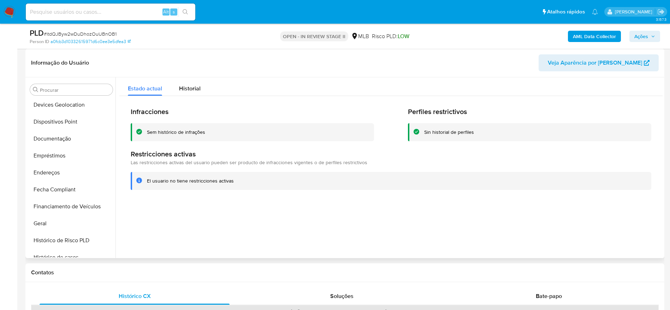
scroll to position [67, 0]
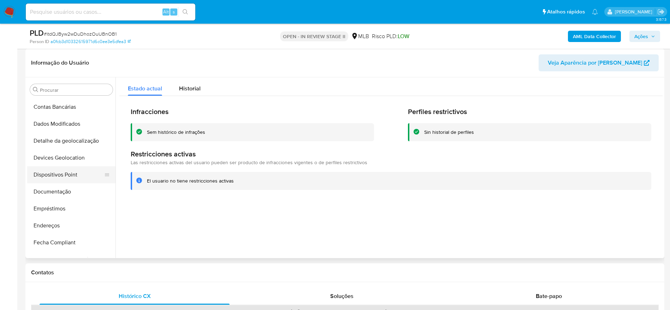
click at [69, 176] on button "Dispositivos Point" at bounding box center [68, 174] width 83 height 17
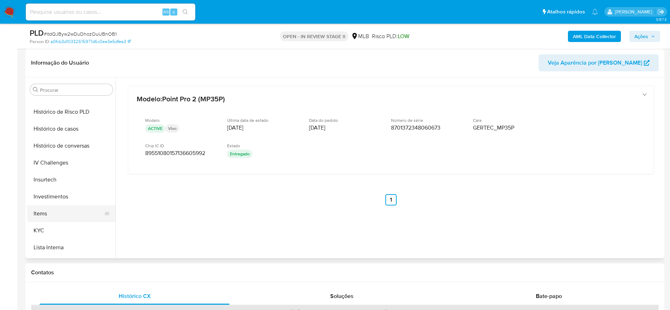
scroll to position [279, 0]
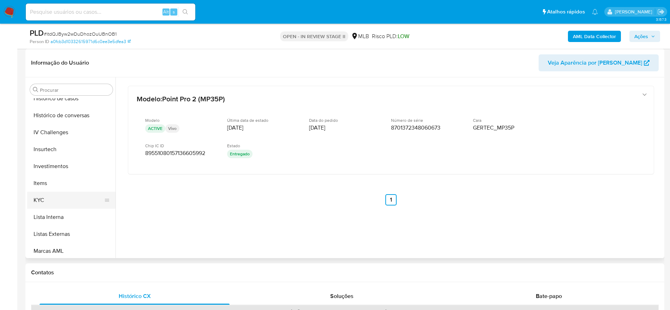
click at [47, 201] on button "KYC" at bounding box center [68, 200] width 83 height 17
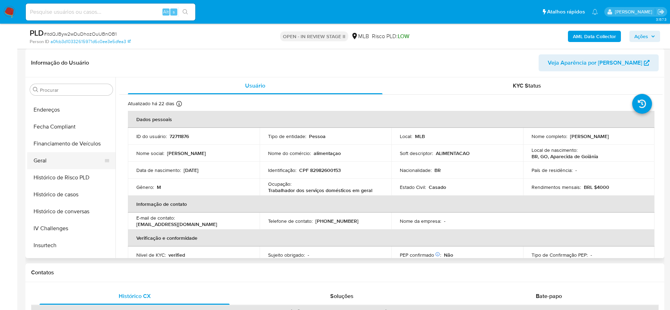
scroll to position [173, 0]
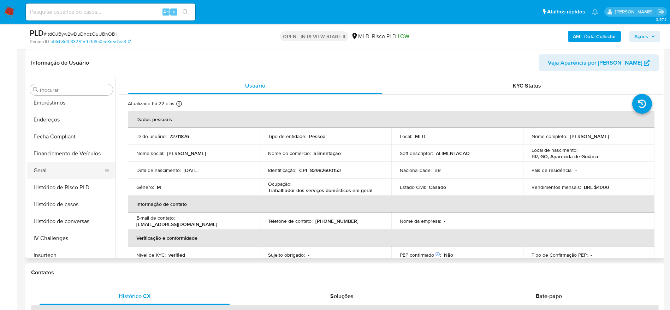
click at [42, 171] on button "Geral" at bounding box center [68, 170] width 83 height 17
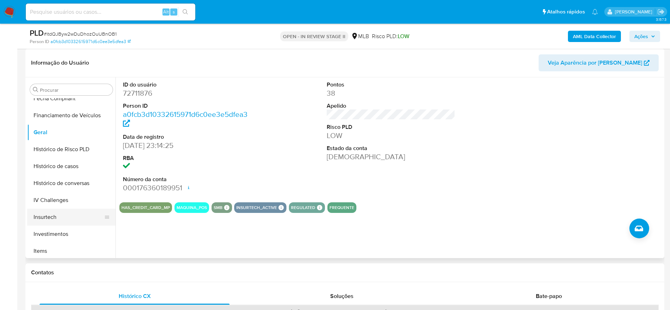
scroll to position [279, 0]
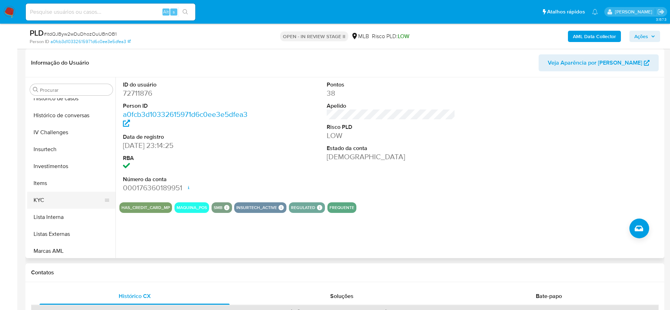
click at [53, 195] on button "KYC" at bounding box center [68, 200] width 83 height 17
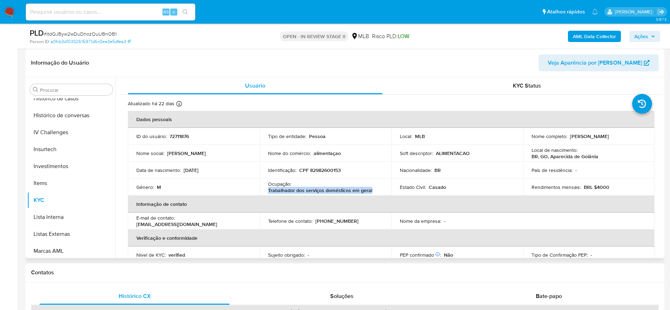
drag, startPoint x: 373, startPoint y: 189, endPoint x: 267, endPoint y: 193, distance: 106.0
click at [268, 193] on div "Ocupação : Trabalhador dos serviços domésticos em geral" at bounding box center [325, 187] width 115 height 13
copy p "Trabalhador dos serviços domésticos em geral"
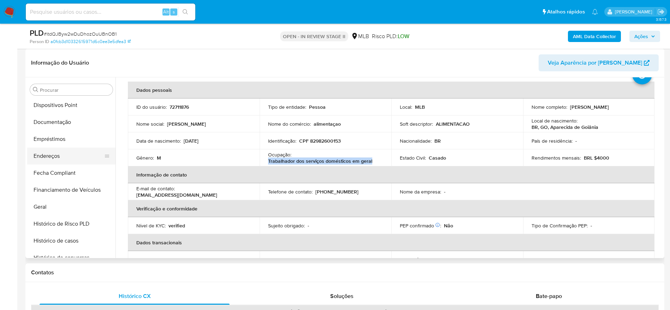
scroll to position [120, 0]
click at [57, 138] on button "Documentação" at bounding box center [68, 138] width 83 height 17
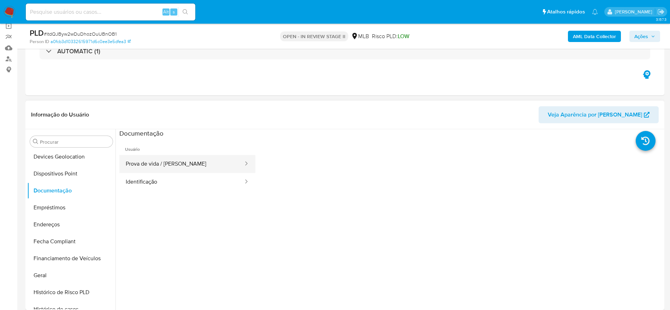
scroll to position [53, 0]
click at [638, 34] on span "Ações" at bounding box center [641, 36] width 14 height 11
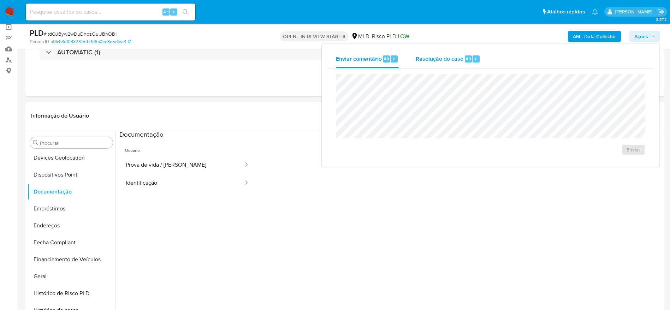
click at [429, 63] on div "Resolução do caso Alt r" at bounding box center [448, 59] width 65 height 18
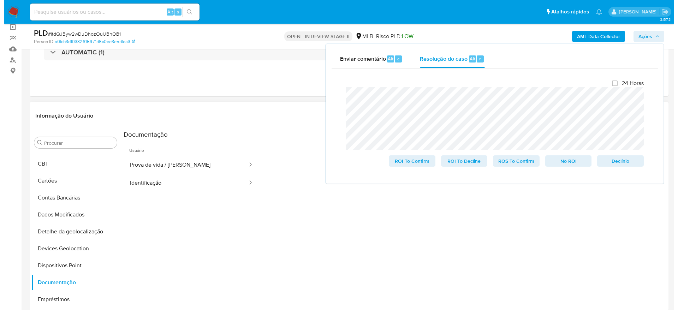
scroll to position [0, 0]
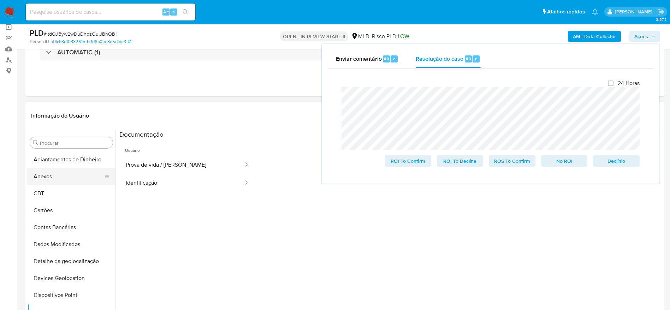
click at [75, 174] on button "Anexos" at bounding box center [68, 176] width 83 height 17
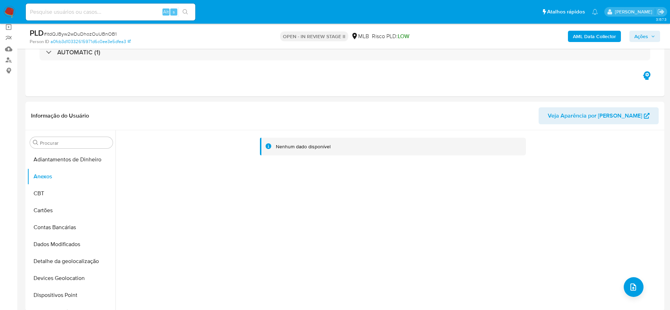
click at [593, 36] on b "AML Data Collector" at bounding box center [594, 36] width 43 height 11
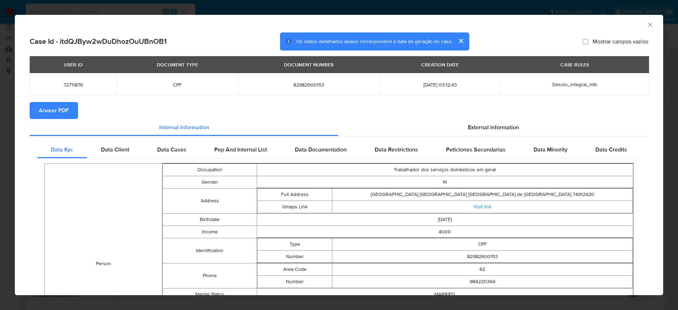
click at [64, 108] on span "Anexar PDF" at bounding box center [54, 111] width 30 height 16
click at [647, 26] on icon "Fechar a janela" at bounding box center [650, 24] width 7 height 7
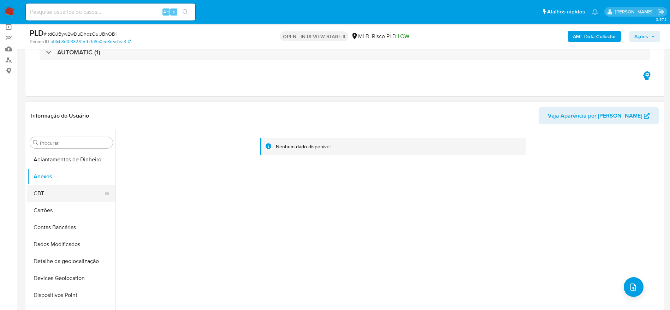
click at [48, 194] on button "CBT" at bounding box center [68, 193] width 83 height 17
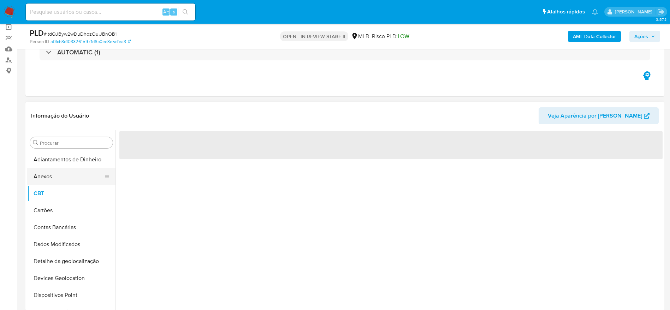
click at [54, 176] on button "Anexos" at bounding box center [68, 176] width 83 height 17
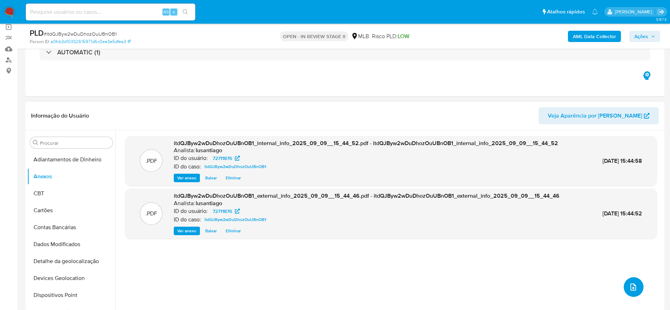
click at [630, 288] on icon "upload-file" at bounding box center [633, 287] width 6 height 7
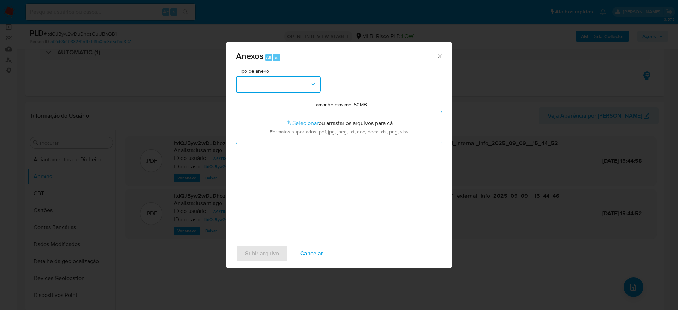
click at [280, 82] on button "button" at bounding box center [278, 84] width 85 height 17
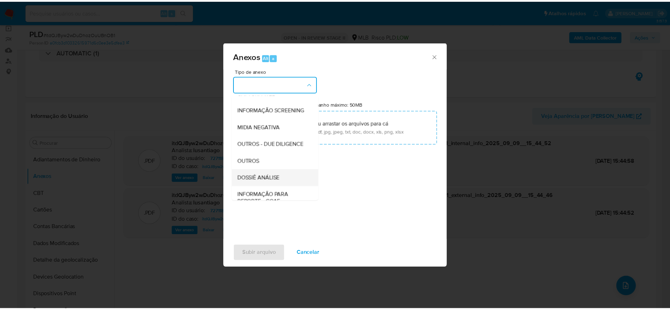
scroll to position [109, 0]
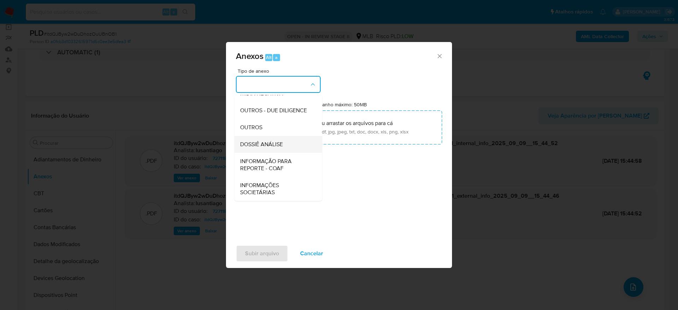
click at [259, 137] on div "DOSSIÊ ANÁLISE" at bounding box center [276, 144] width 72 height 17
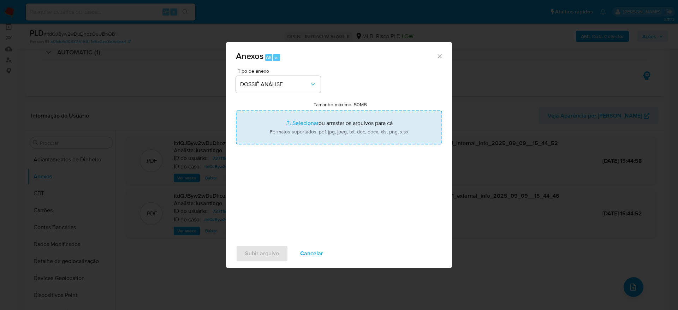
type input "C:\fakepath\Mulan 72711876_2025_09_09_12_39_16.xlsx"
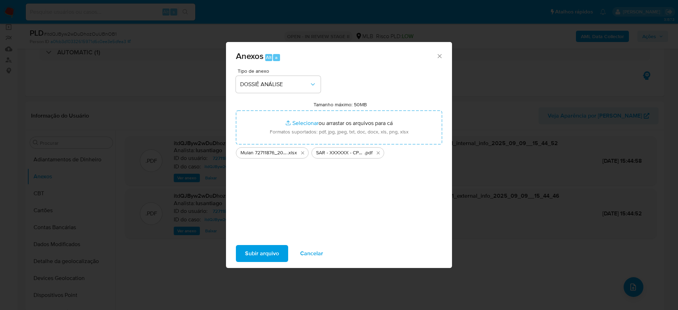
click at [261, 251] on span "Subir arquivo" at bounding box center [262, 254] width 34 height 16
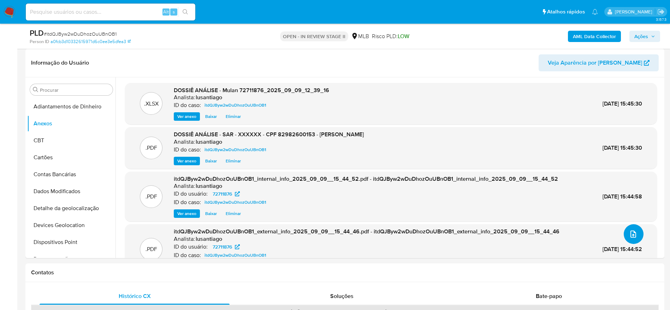
scroll to position [53, 0]
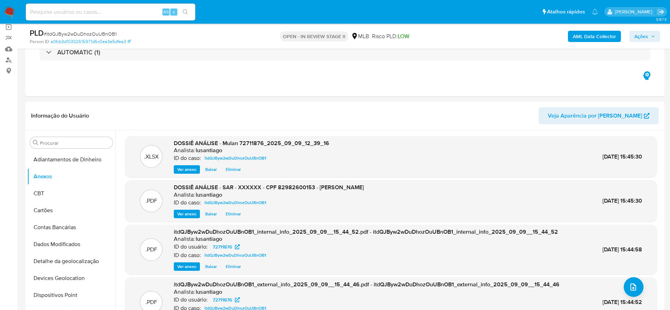
click at [654, 34] on icon "button" at bounding box center [653, 36] width 4 height 4
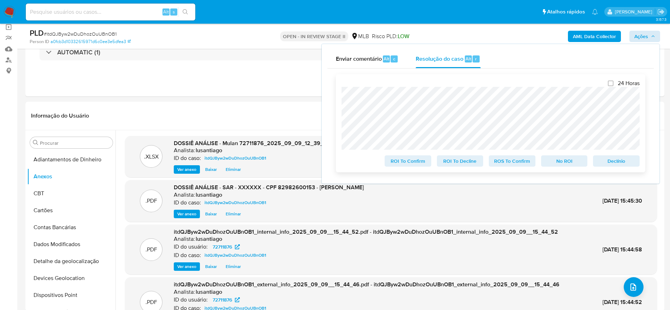
click at [520, 162] on span "ROS To Confirm" at bounding box center [512, 161] width 37 height 10
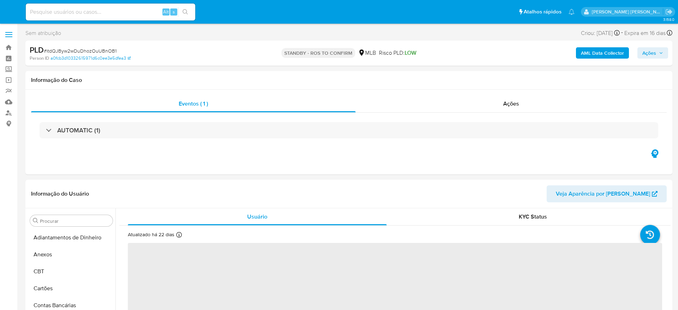
select select "10"
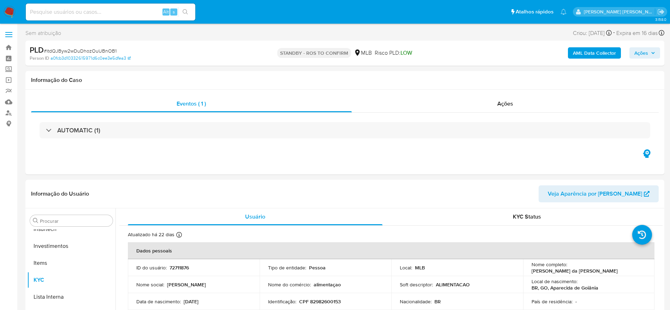
scroll to position [332, 0]
click at [8, 48] on link "Bandeja" at bounding box center [42, 47] width 84 height 11
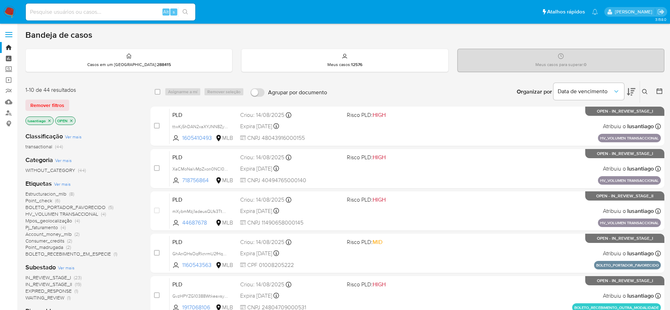
click at [11, 56] on link "Painel" at bounding box center [42, 58] width 84 height 11
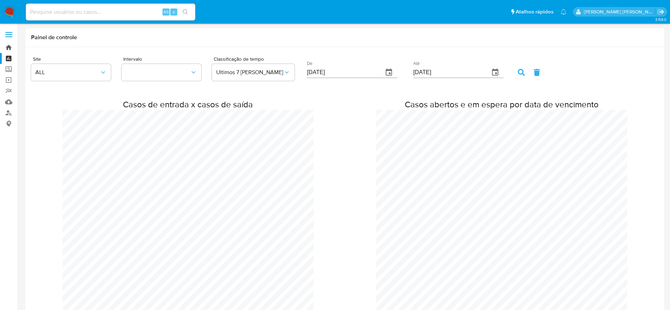
click at [6, 46] on link "Bandeja" at bounding box center [42, 47] width 84 height 11
